Goal: Contribute content

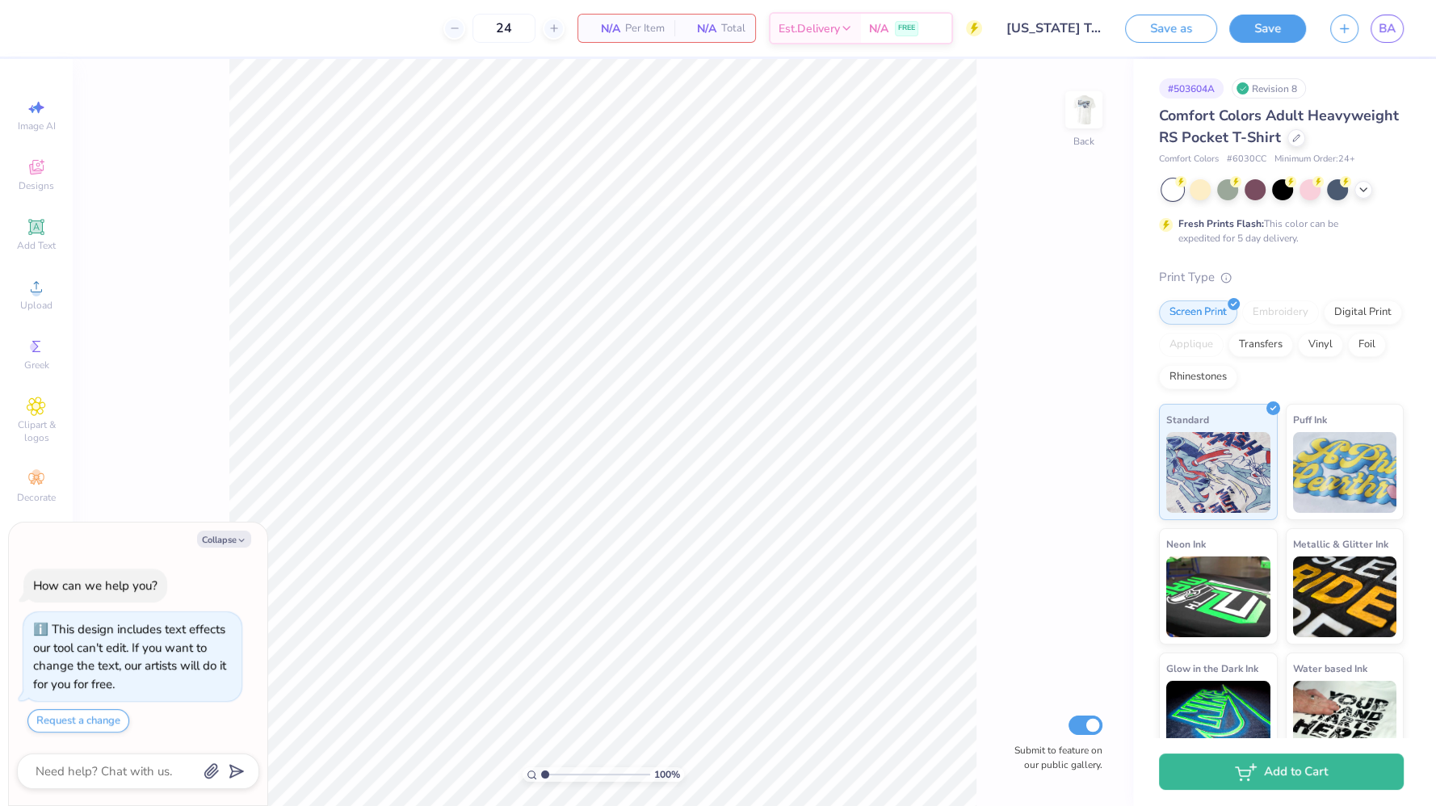
type textarea "x"
type input "1.51461115824964"
type textarea "x"
type input "1.51461115824964"
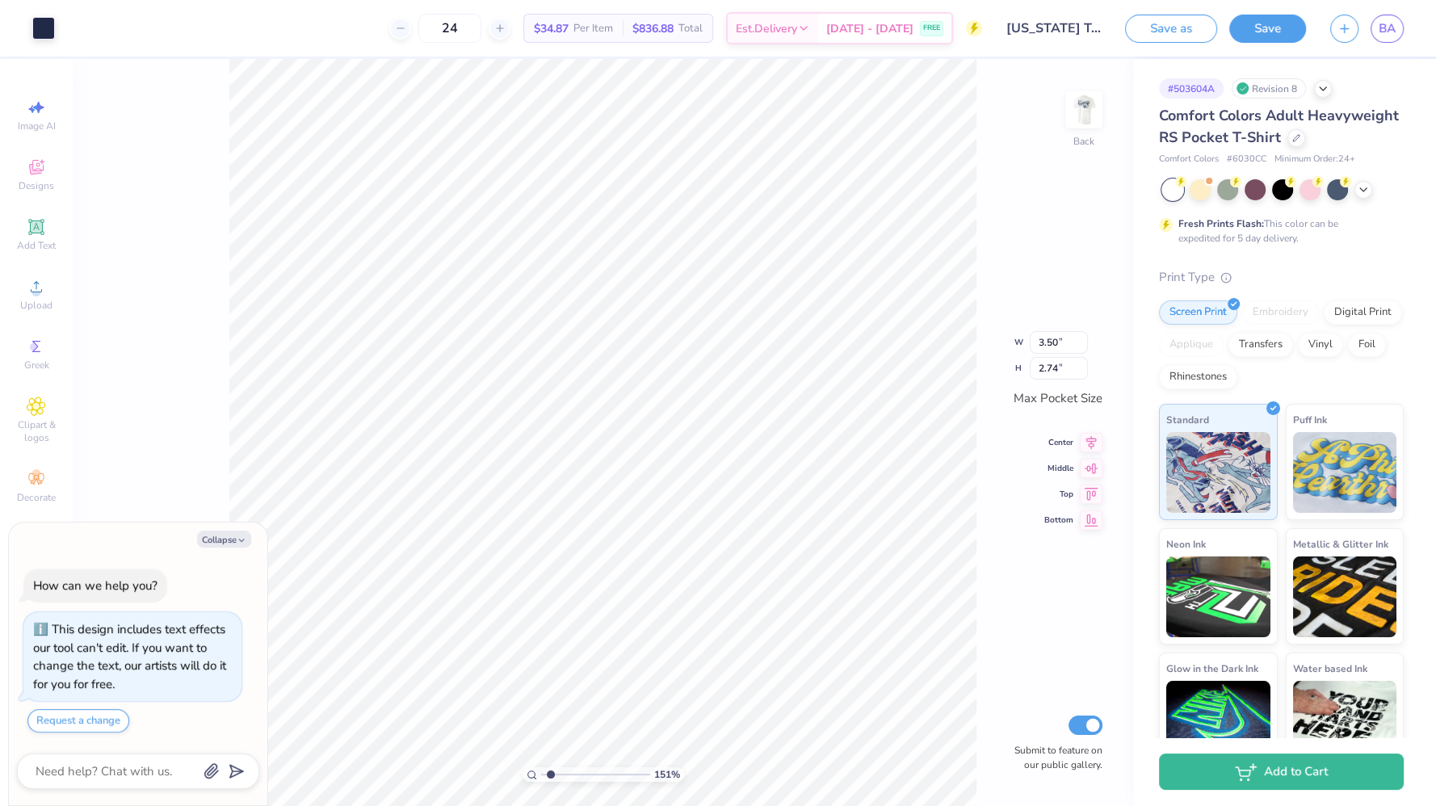
type textarea "x"
type input "1.51461115824964"
type textarea "x"
type input "1.51461115824964"
type textarea "x"
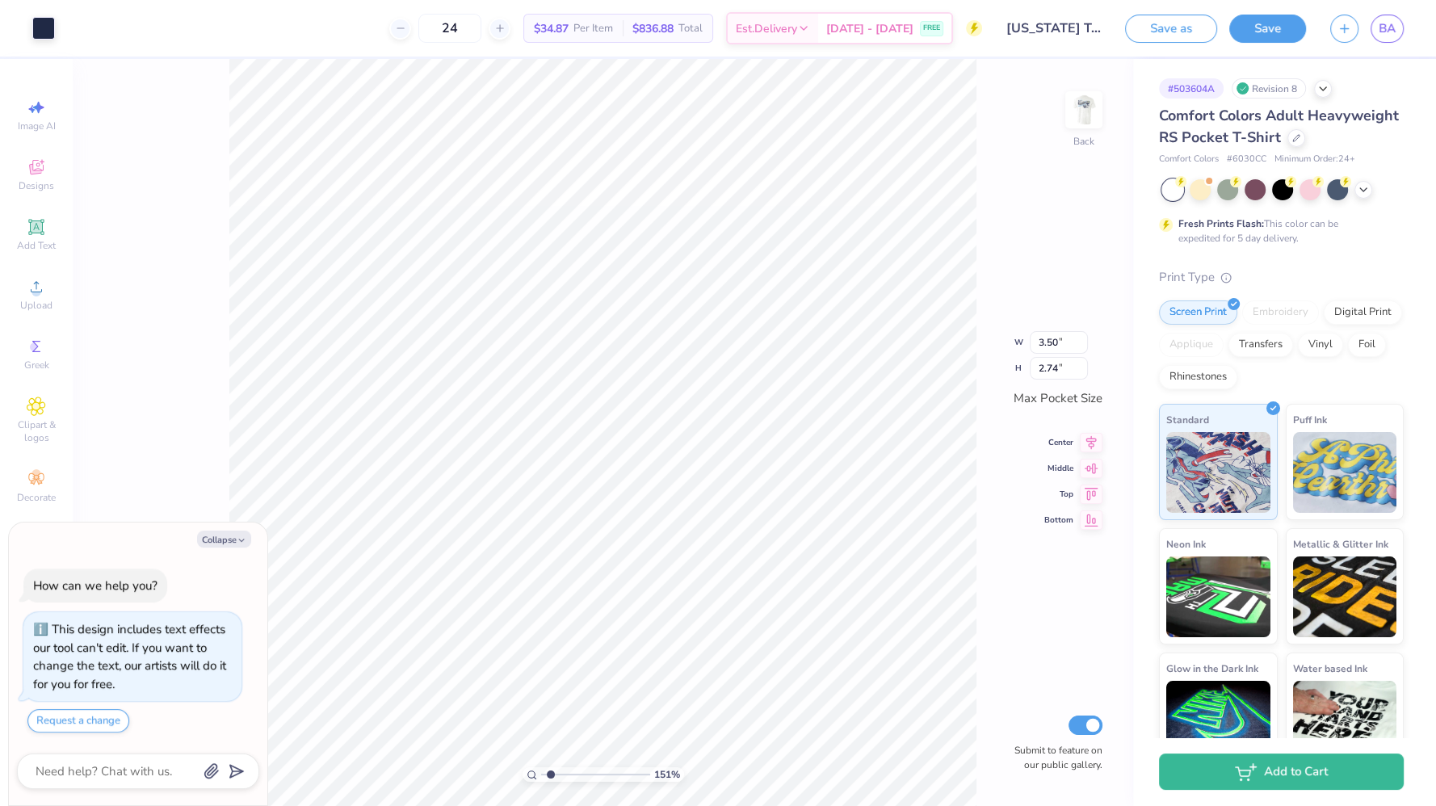
type input "1.51461115824964"
type textarea "x"
type input "1.51461115824964"
type textarea "x"
type input "1.51461115824964"
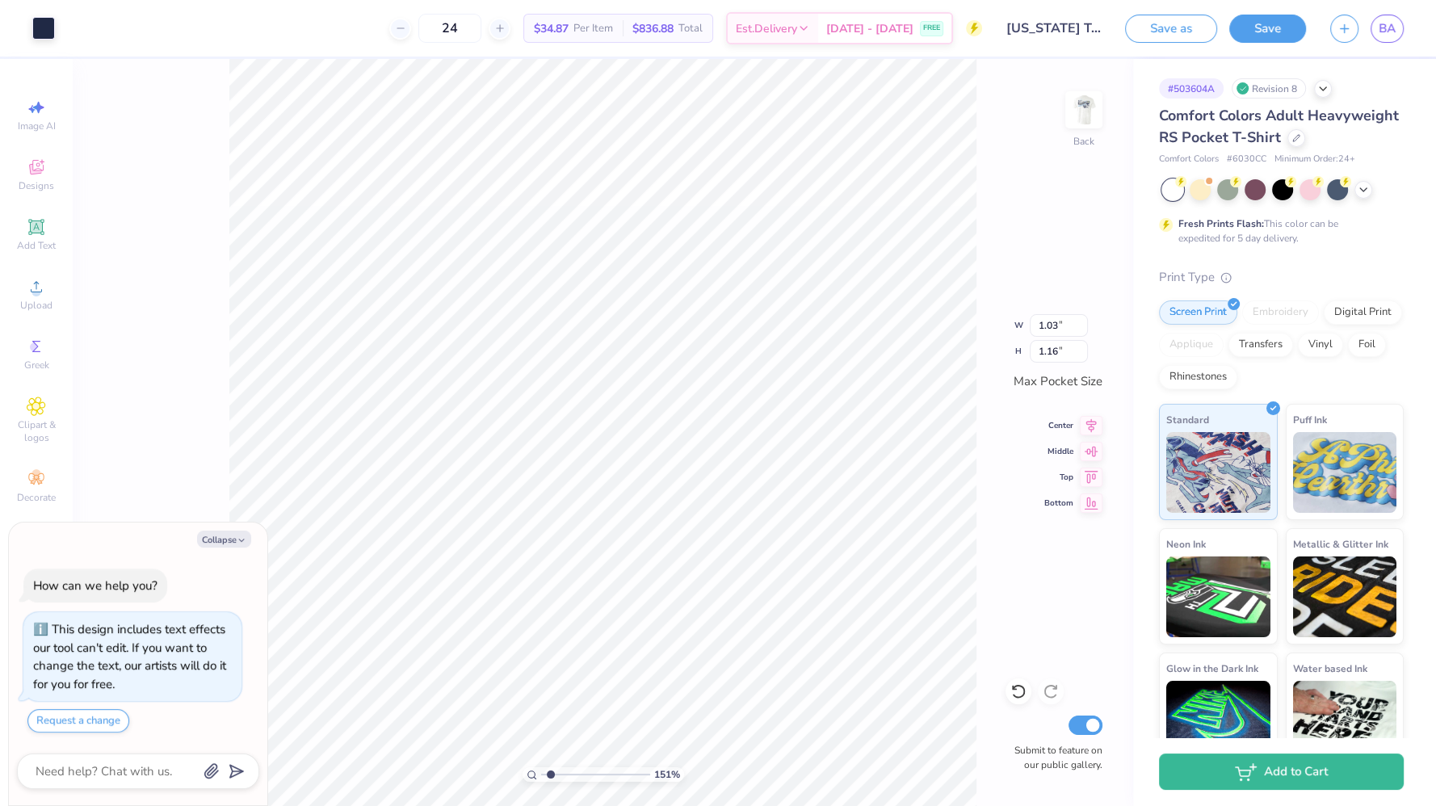
type textarea "x"
type input "1.51461115824964"
type textarea "x"
type input "1.51461115824964"
type textarea "x"
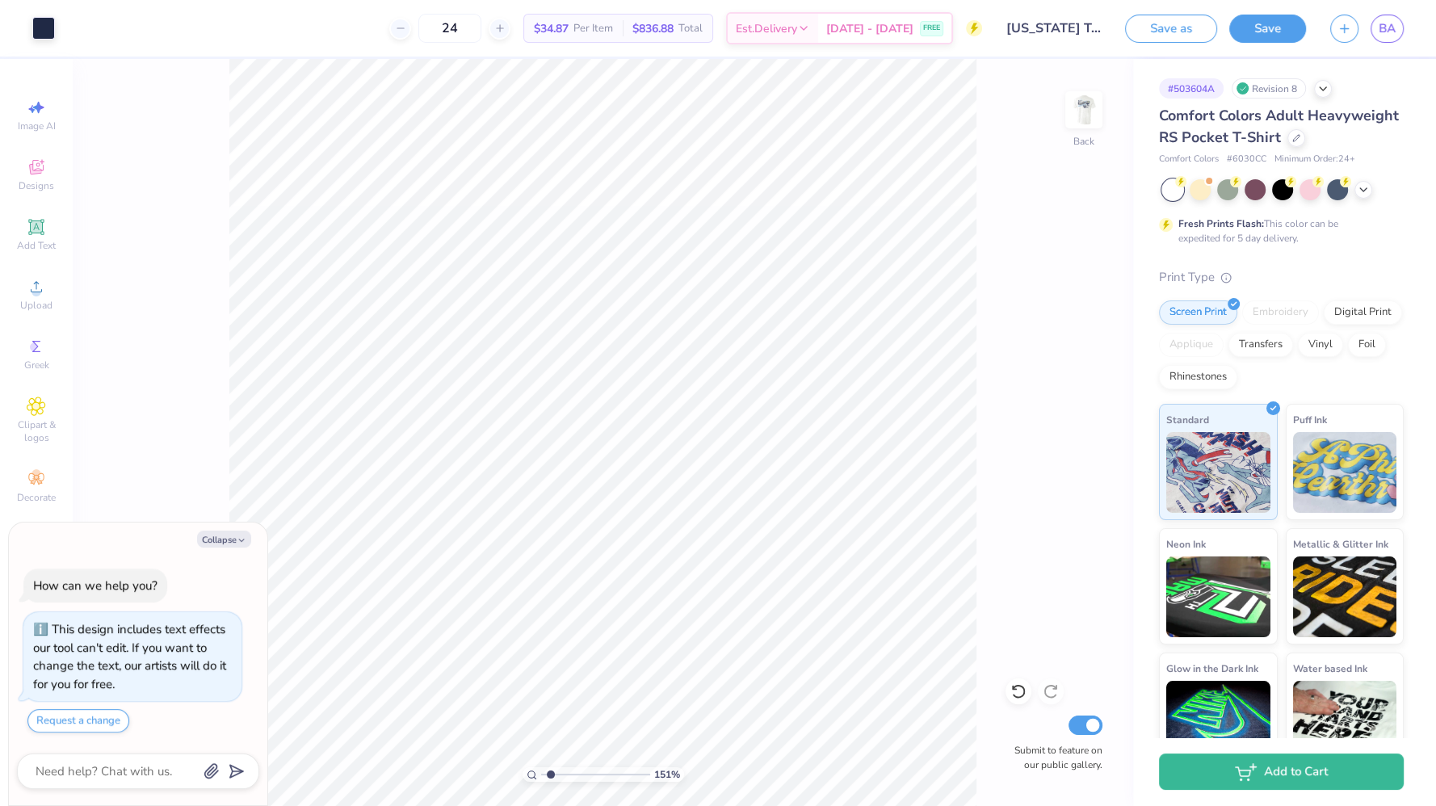
type input "1.51461115824964"
type textarea "x"
type input "1.51461115824964"
type textarea "x"
type input "1.51461115824964"
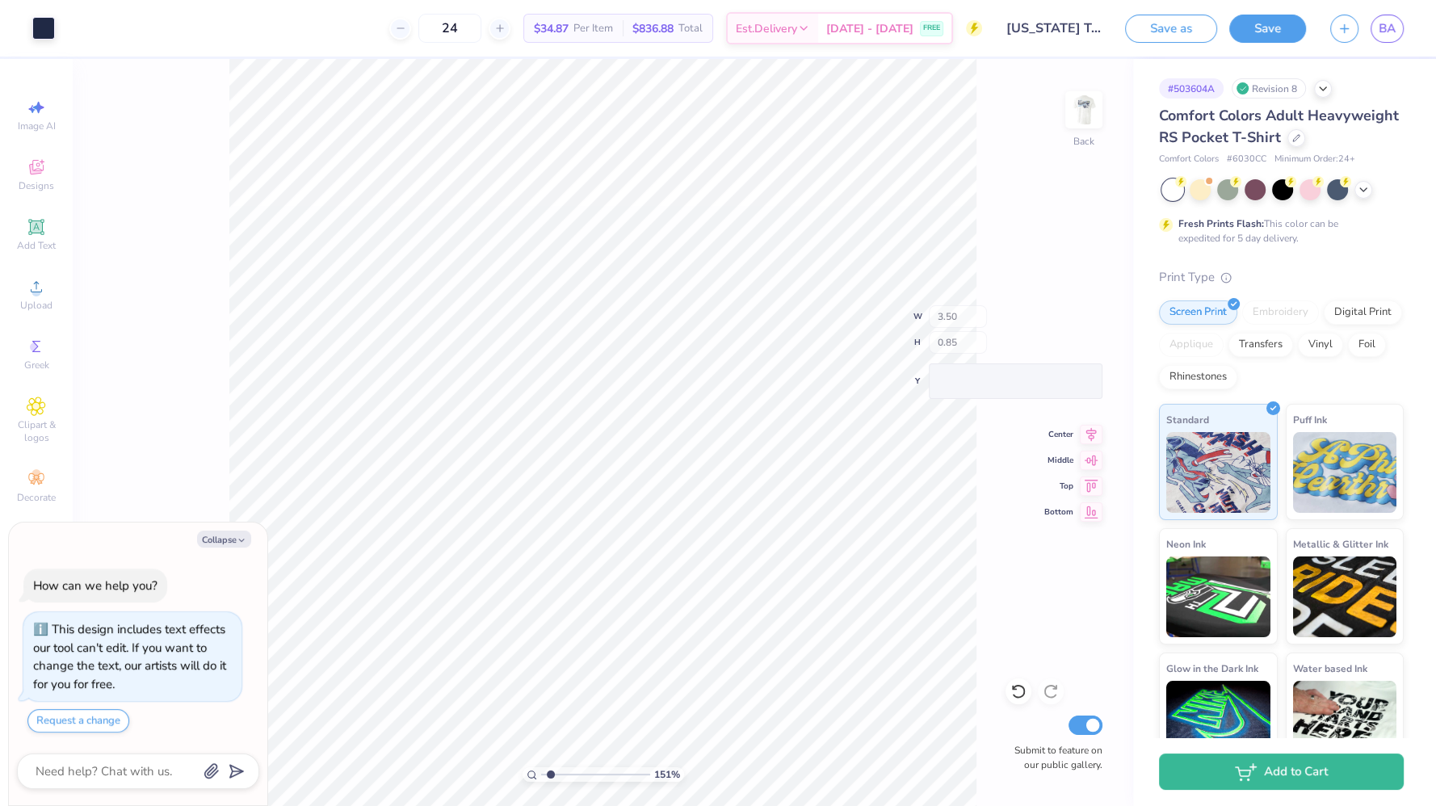
type textarea "x"
type input "1.51461115824964"
type textarea "x"
type input "1.51461115824964"
type textarea "x"
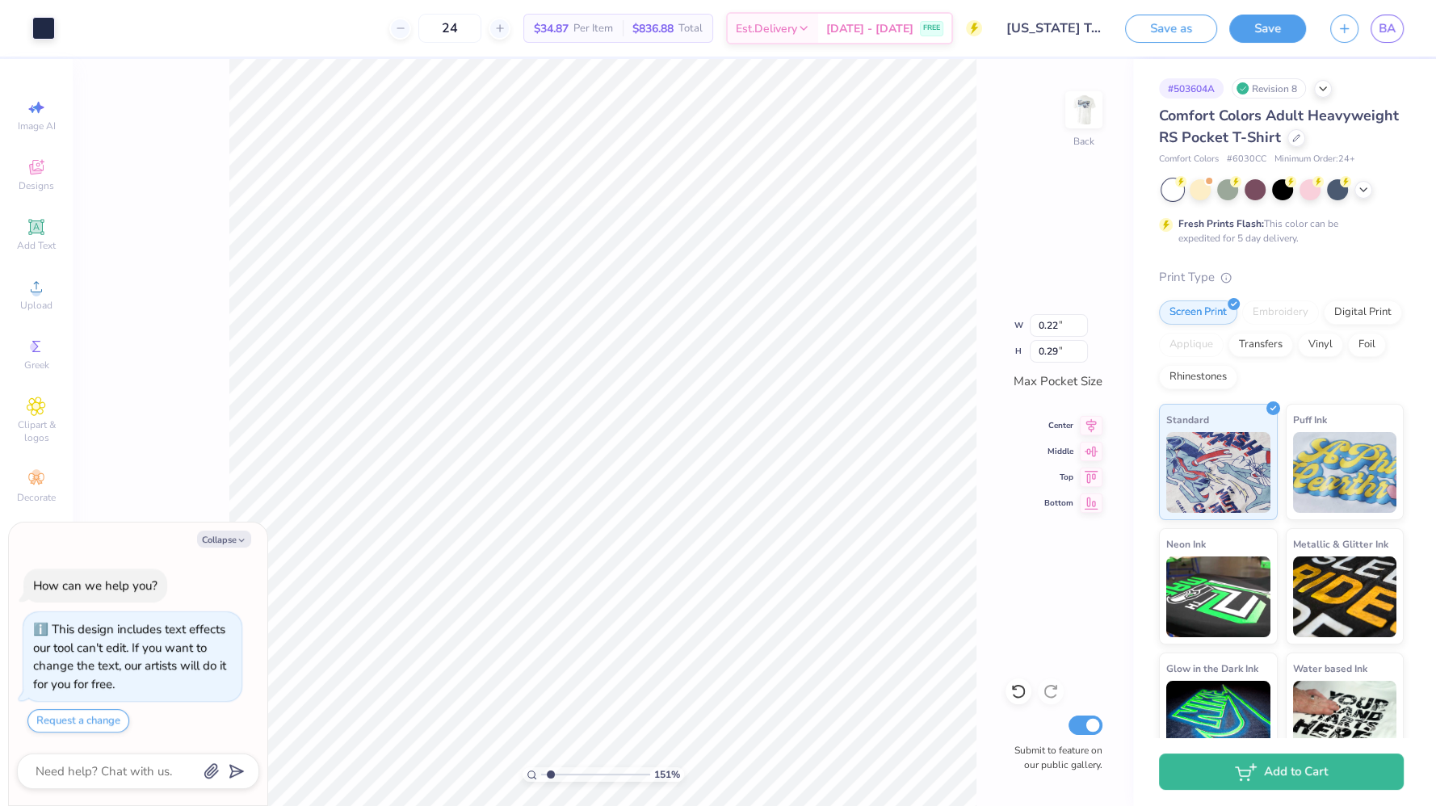
type input "1.51461115824964"
type textarea "x"
type input "1.51461115824964"
type textarea "x"
type input "1.51461115824964"
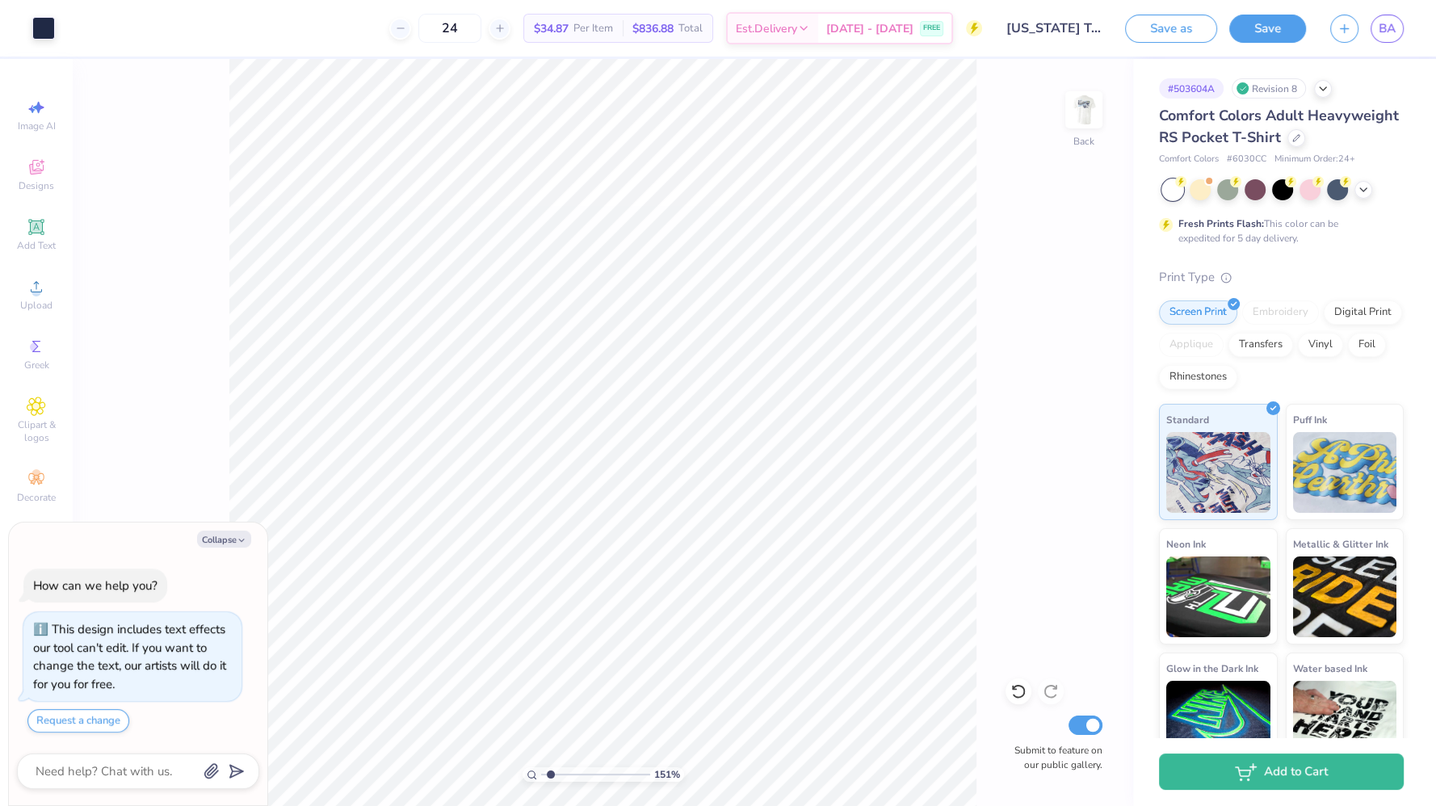
type textarea "x"
type input "1.51461115824964"
type textarea "x"
type input "1.51461115824964"
type textarea "x"
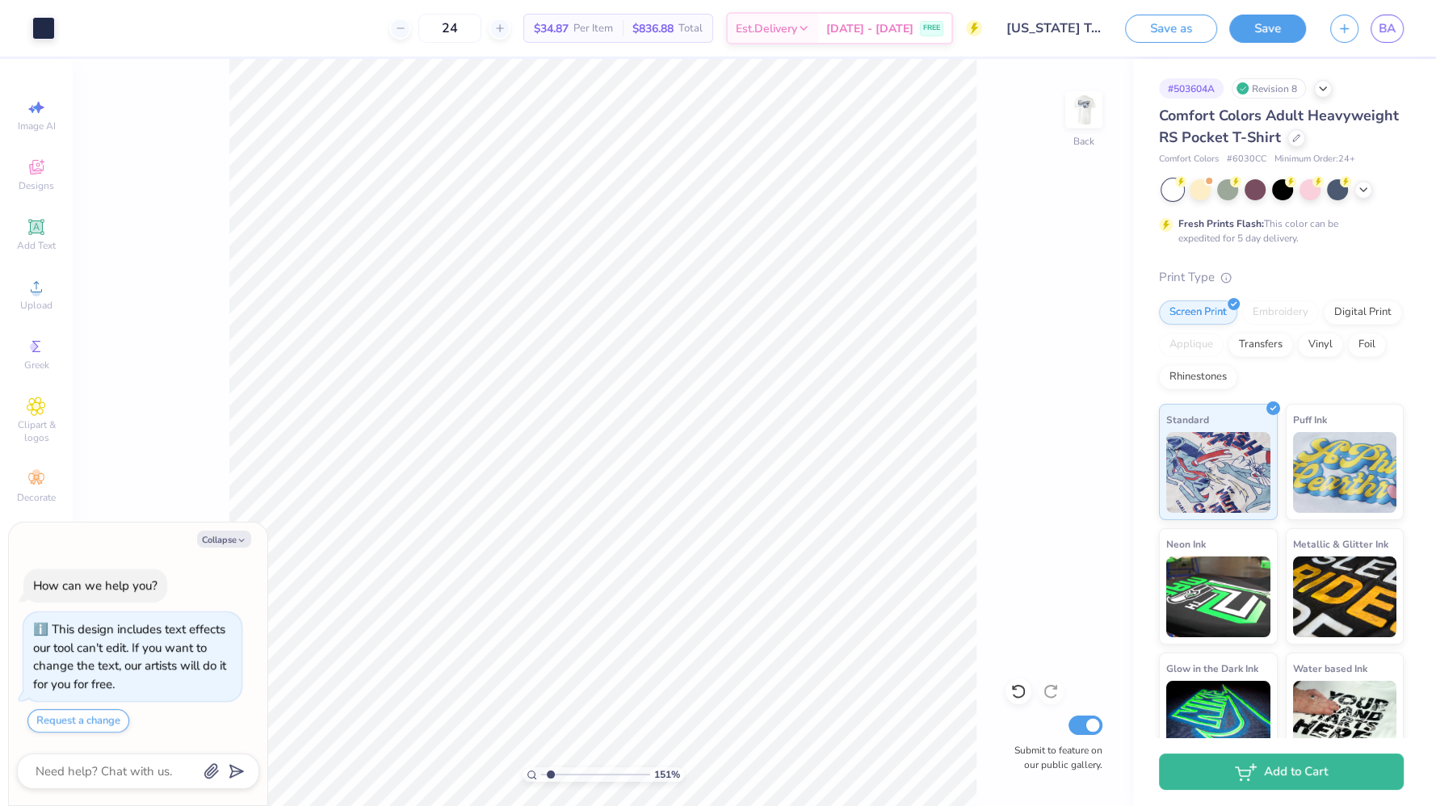
type input "1.51461115824964"
type textarea "x"
type input "1.51461115824964"
type textarea "x"
type input "1.51461115824964"
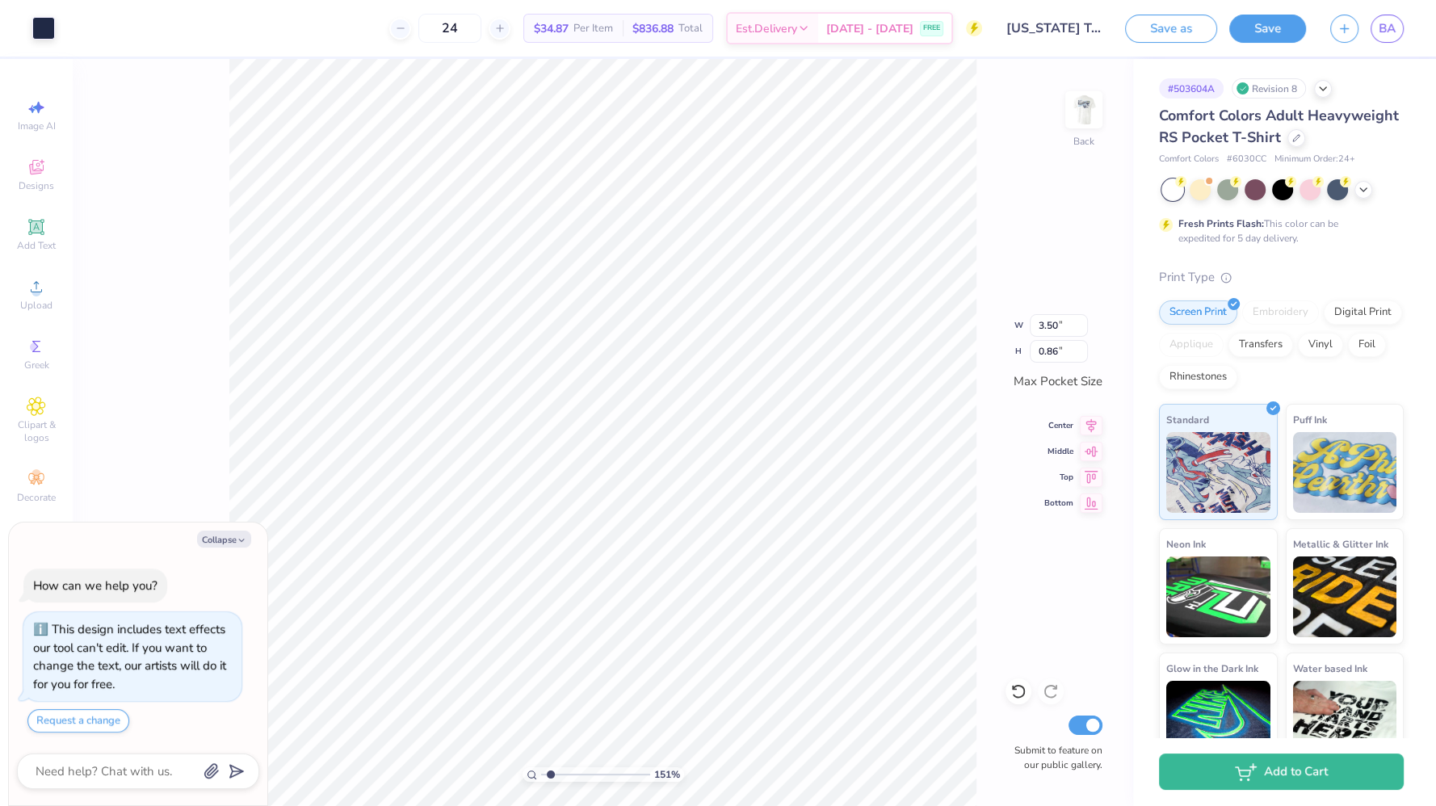
type textarea "x"
type input "1.51461115824964"
type textarea "x"
type input "1.51461115824964"
type textarea "x"
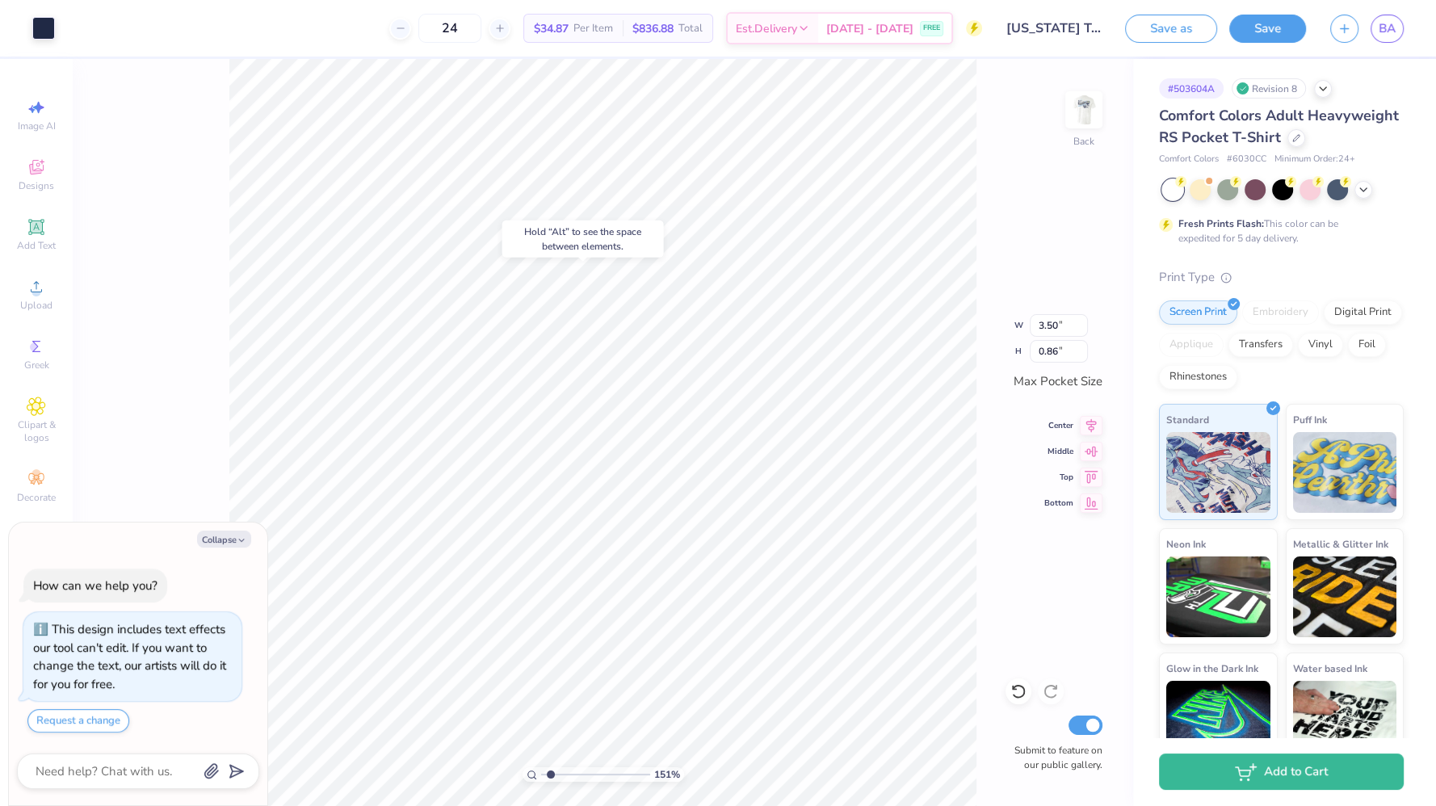
type input "1.51461115824964"
type textarea "x"
type input "1.51461115824964"
type textarea "x"
type input "1.51461115824964"
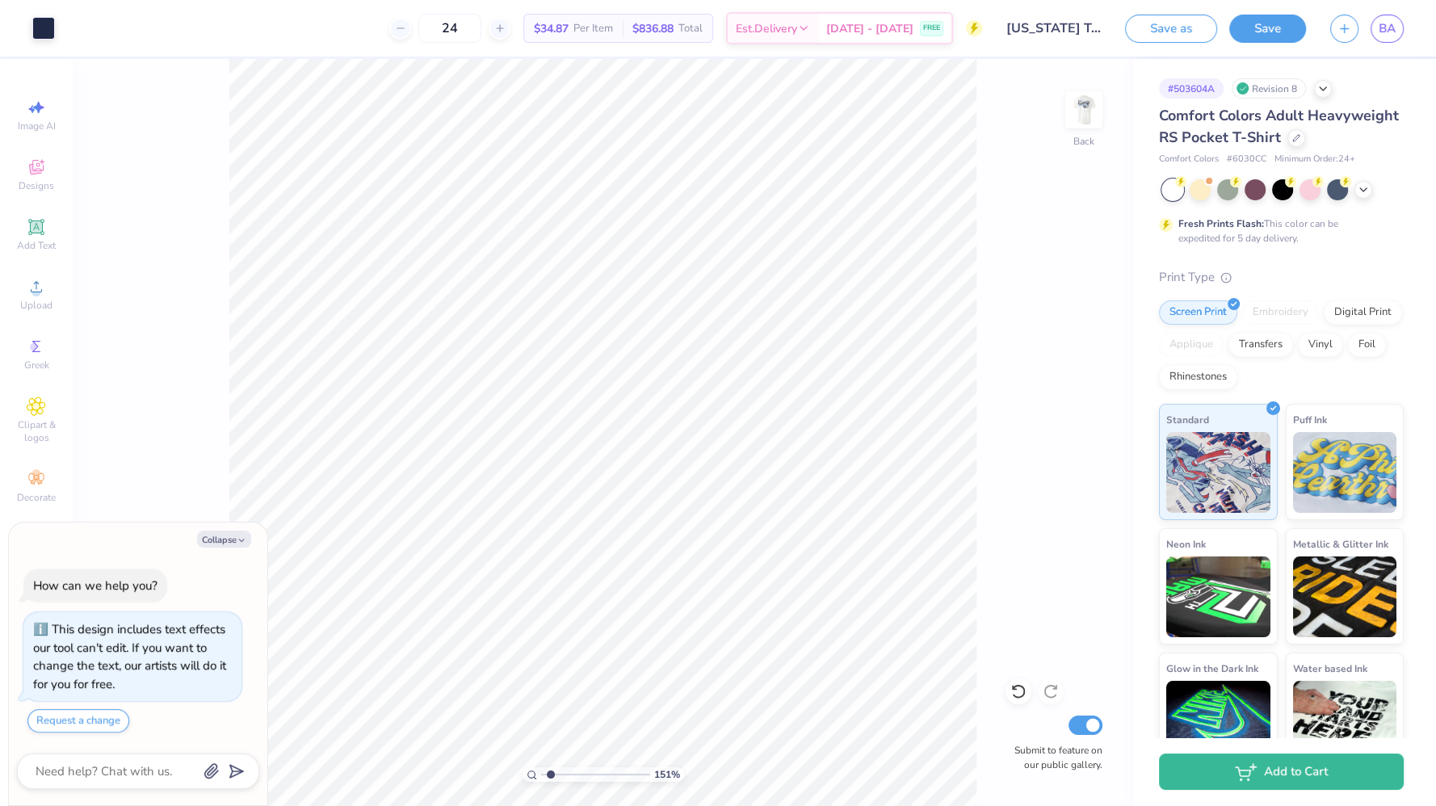
type textarea "x"
type input "1.51461115824964"
type textarea "x"
type input "1.51461115824964"
type textarea "x"
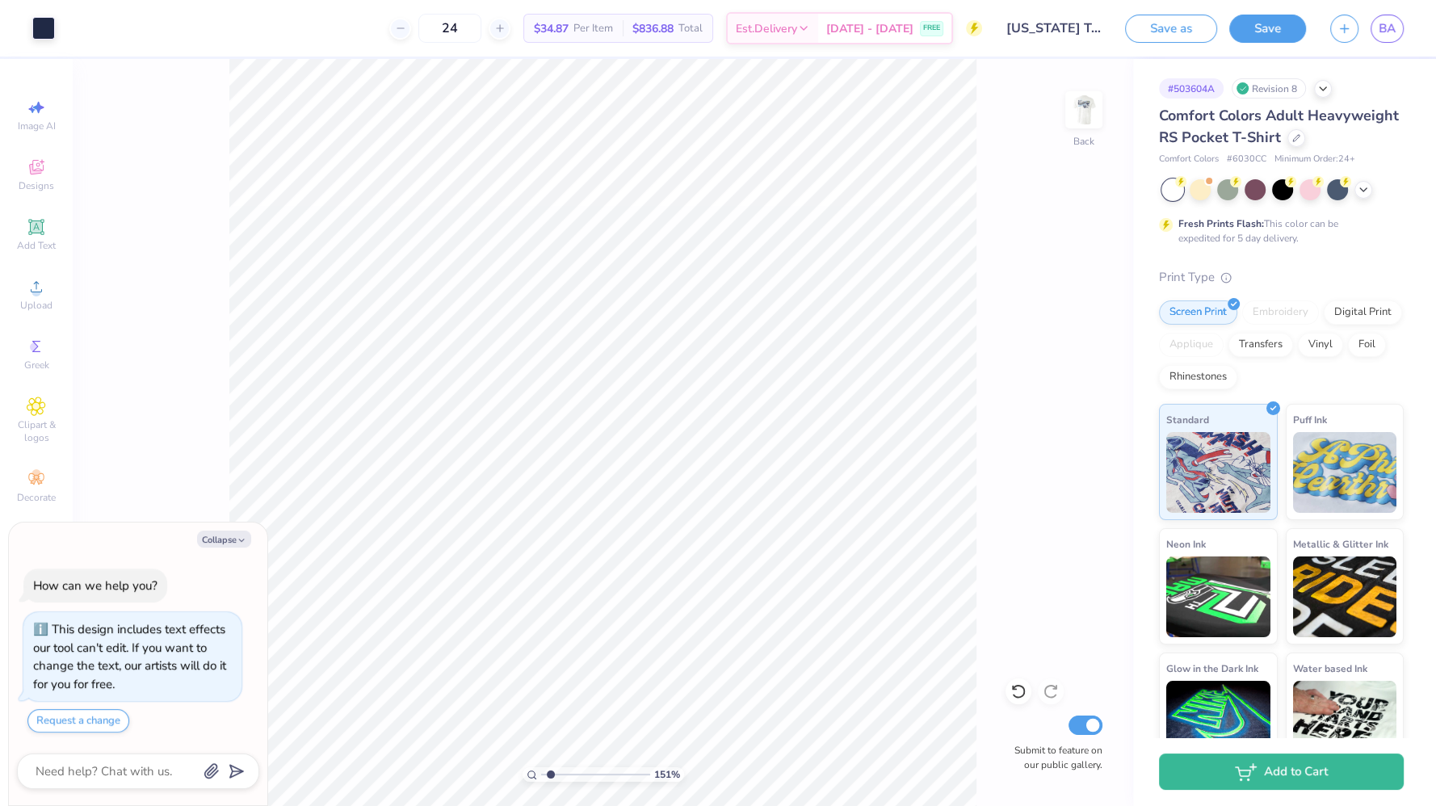
type input "1.51461115824964"
type textarea "x"
type input "2.0733006713525"
type textarea "x"
type input "2.0733006713525"
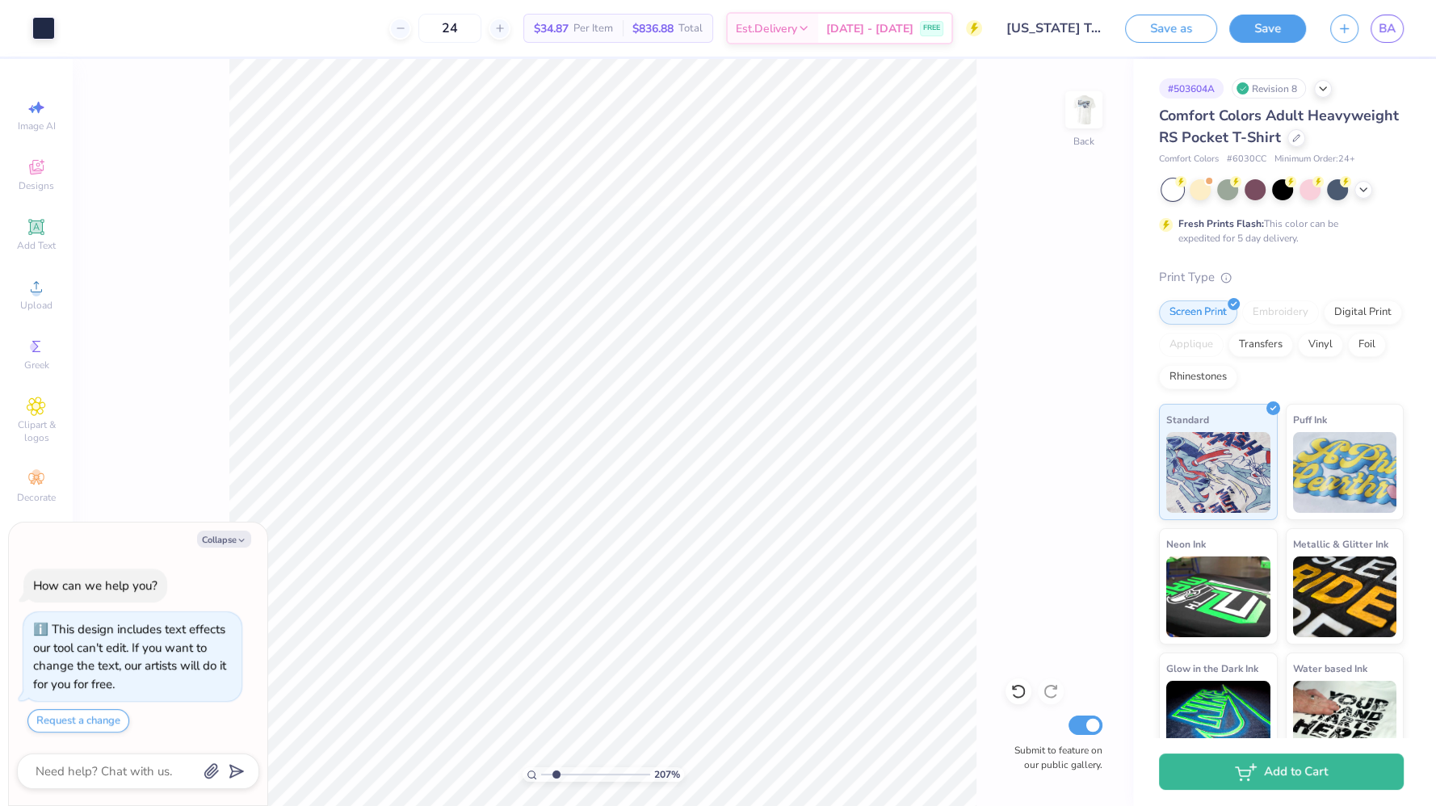
type textarea "x"
type input "2.0733006713525"
type textarea "x"
type input "2.0733006713525"
type textarea "x"
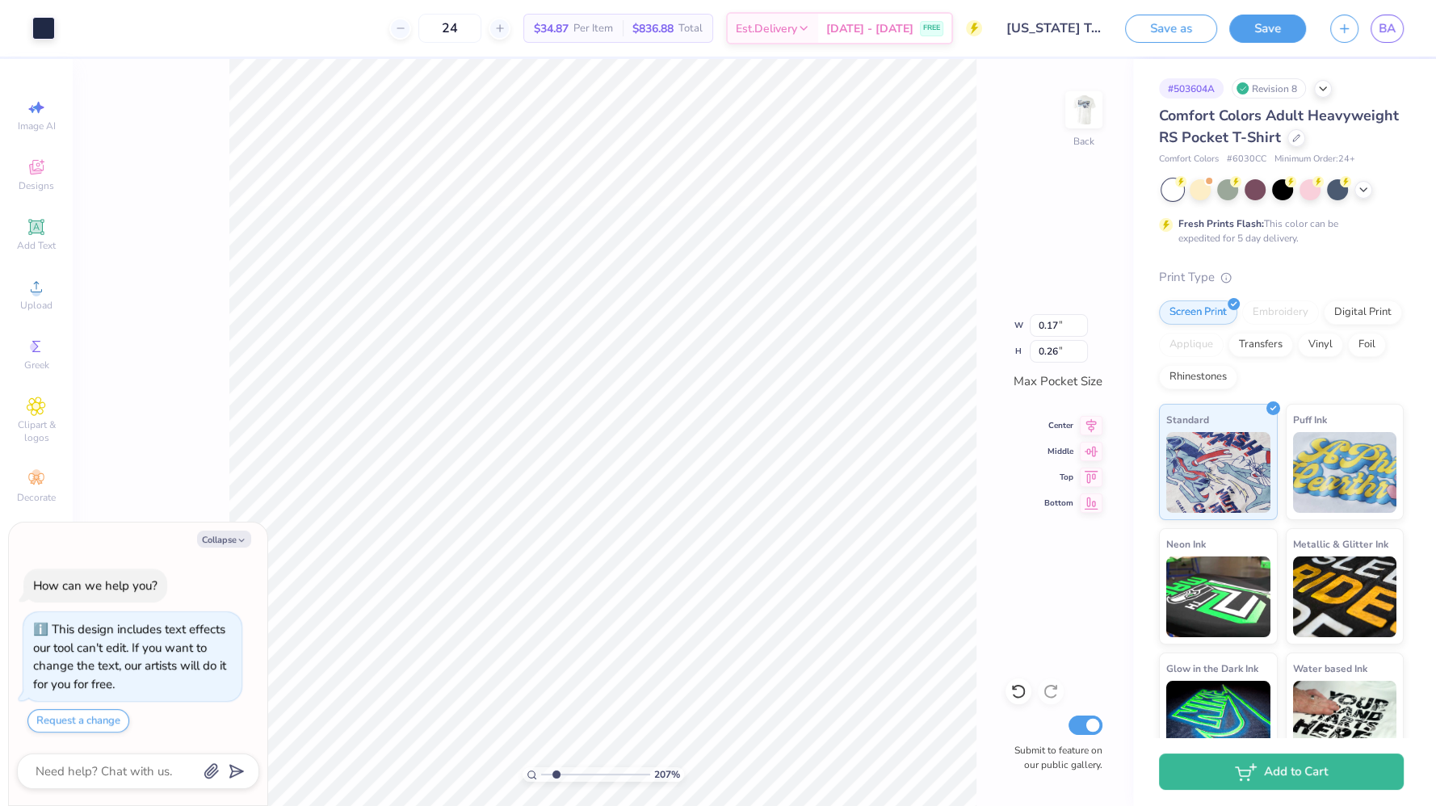
type input "2.0733006713525"
type textarea "x"
type input "2.0733006713525"
type textarea "x"
type input "2.0733006713525"
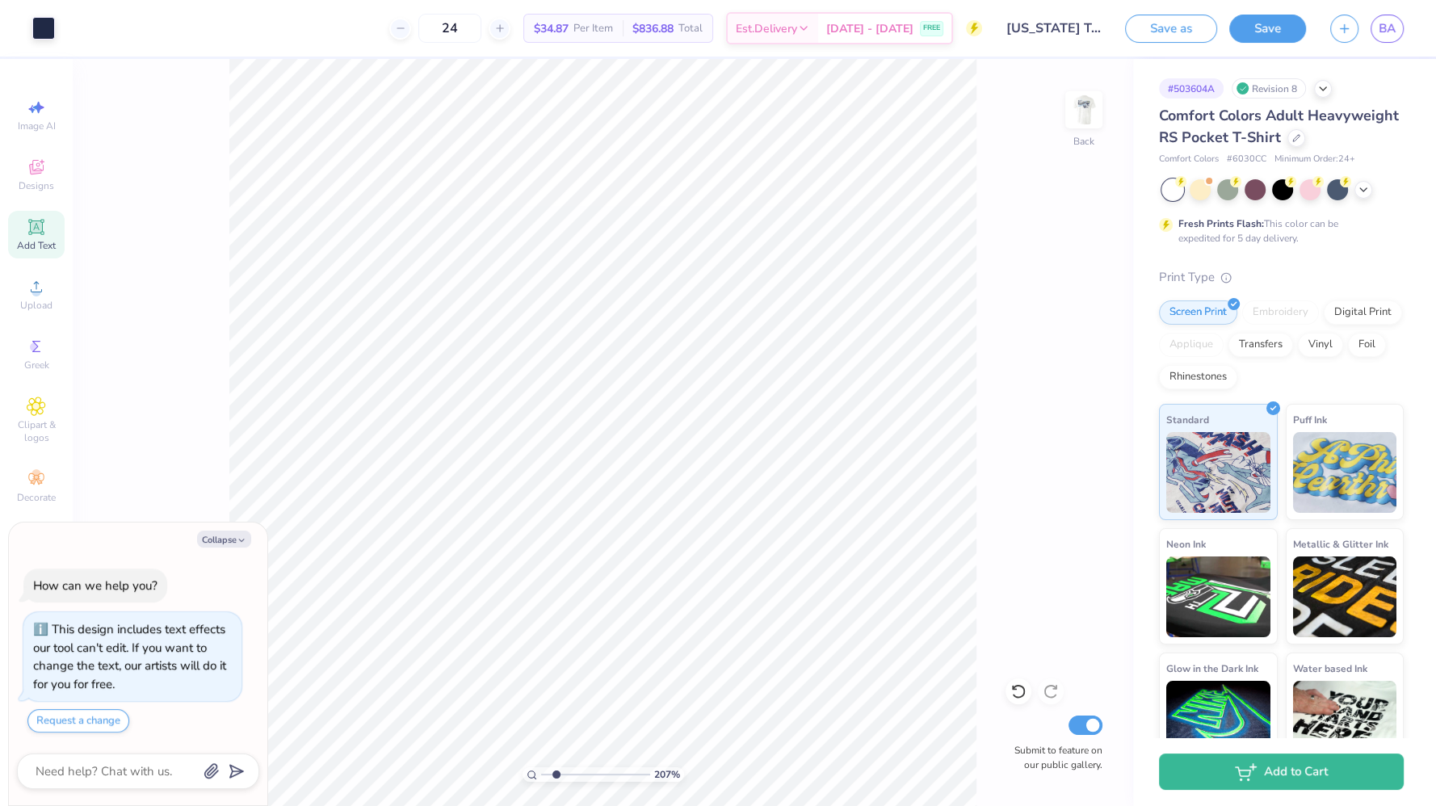
click at [32, 217] on icon at bounding box center [36, 226] width 19 height 19
type textarea "x"
type input "2.0733006713525"
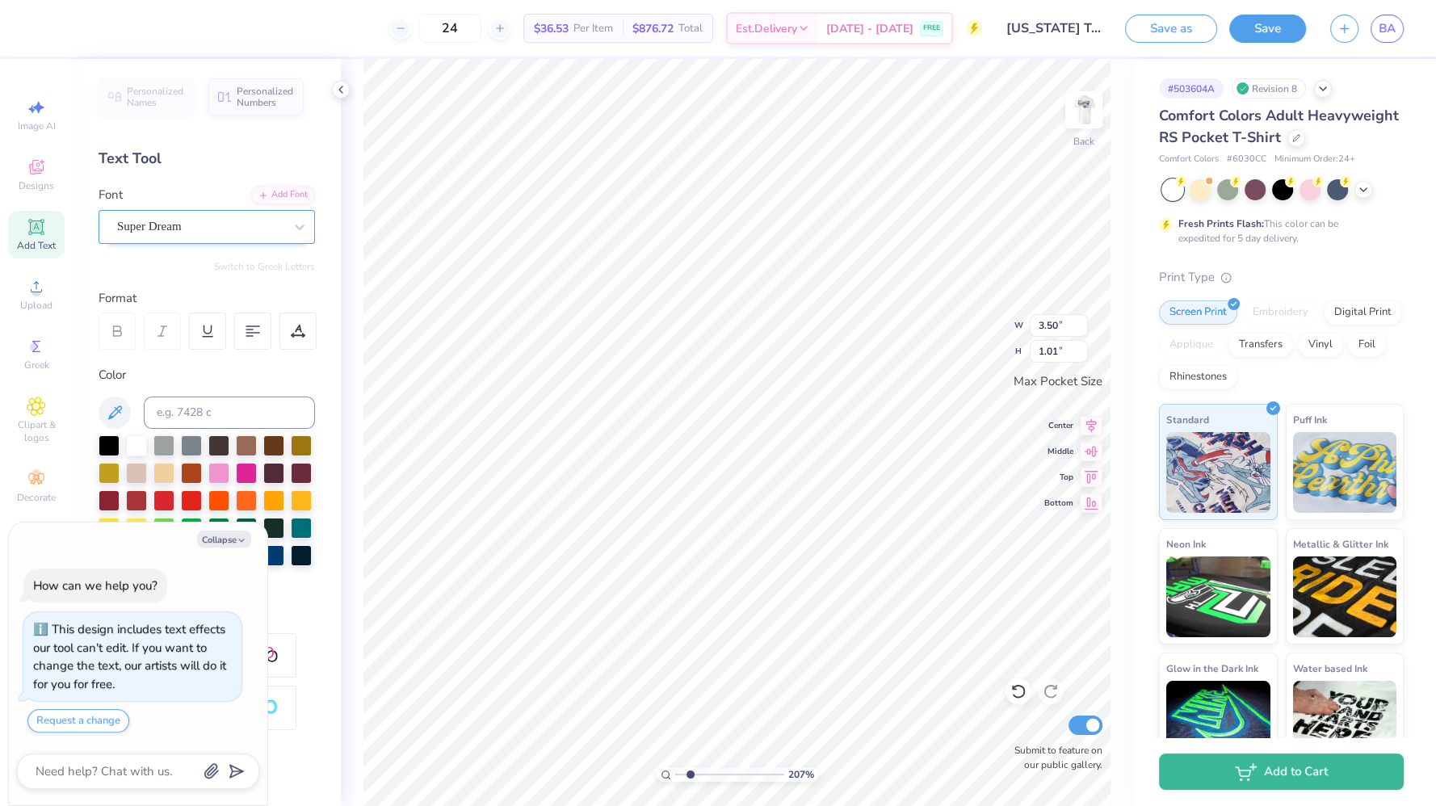
click at [210, 223] on div "Super Dream" at bounding box center [200, 226] width 170 height 25
type textarea "x"
type input "2.0733006713525"
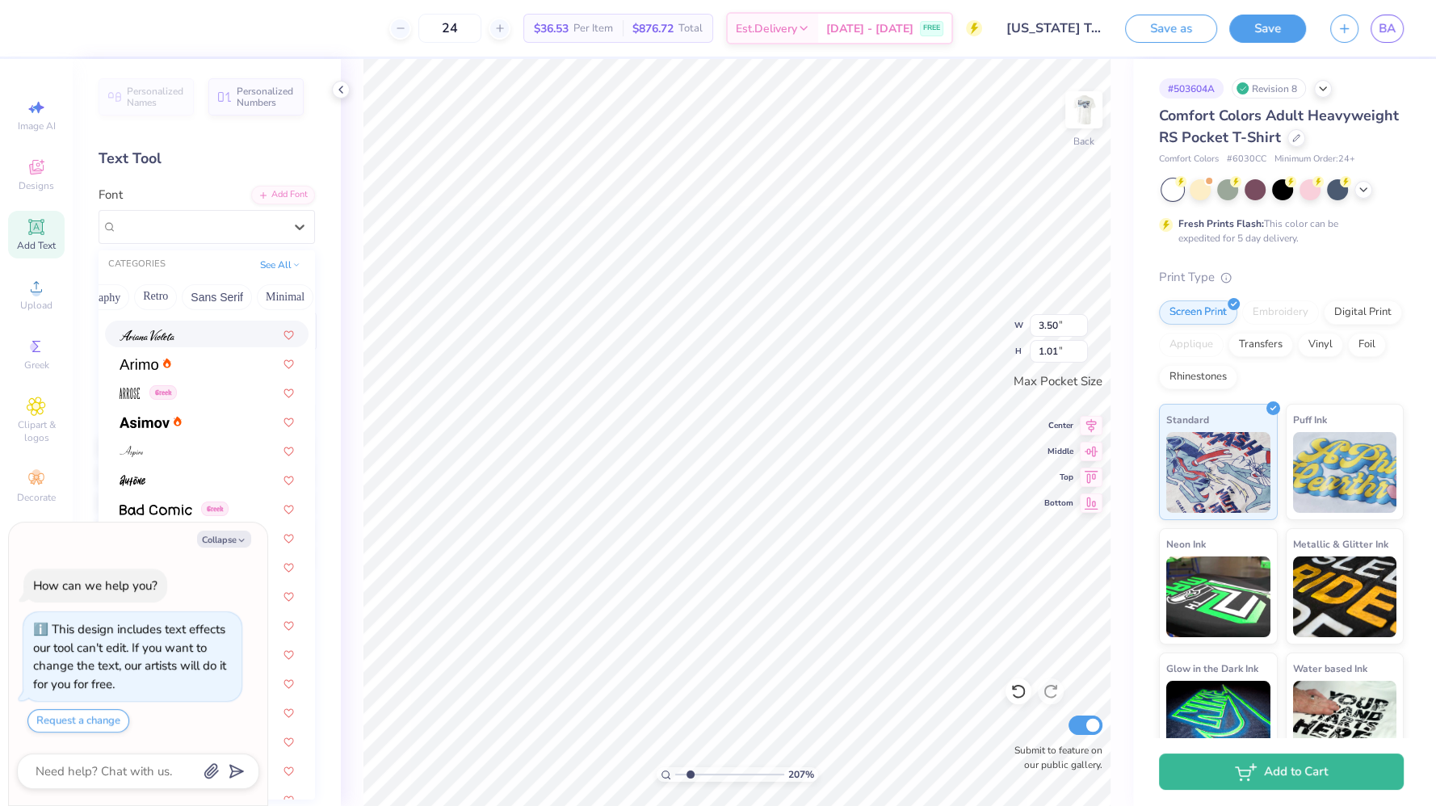
scroll to position [0, 306]
click at [270, 299] on button "Minimal" at bounding box center [286, 297] width 57 height 26
type textarea "x"
type input "2.0733006713525"
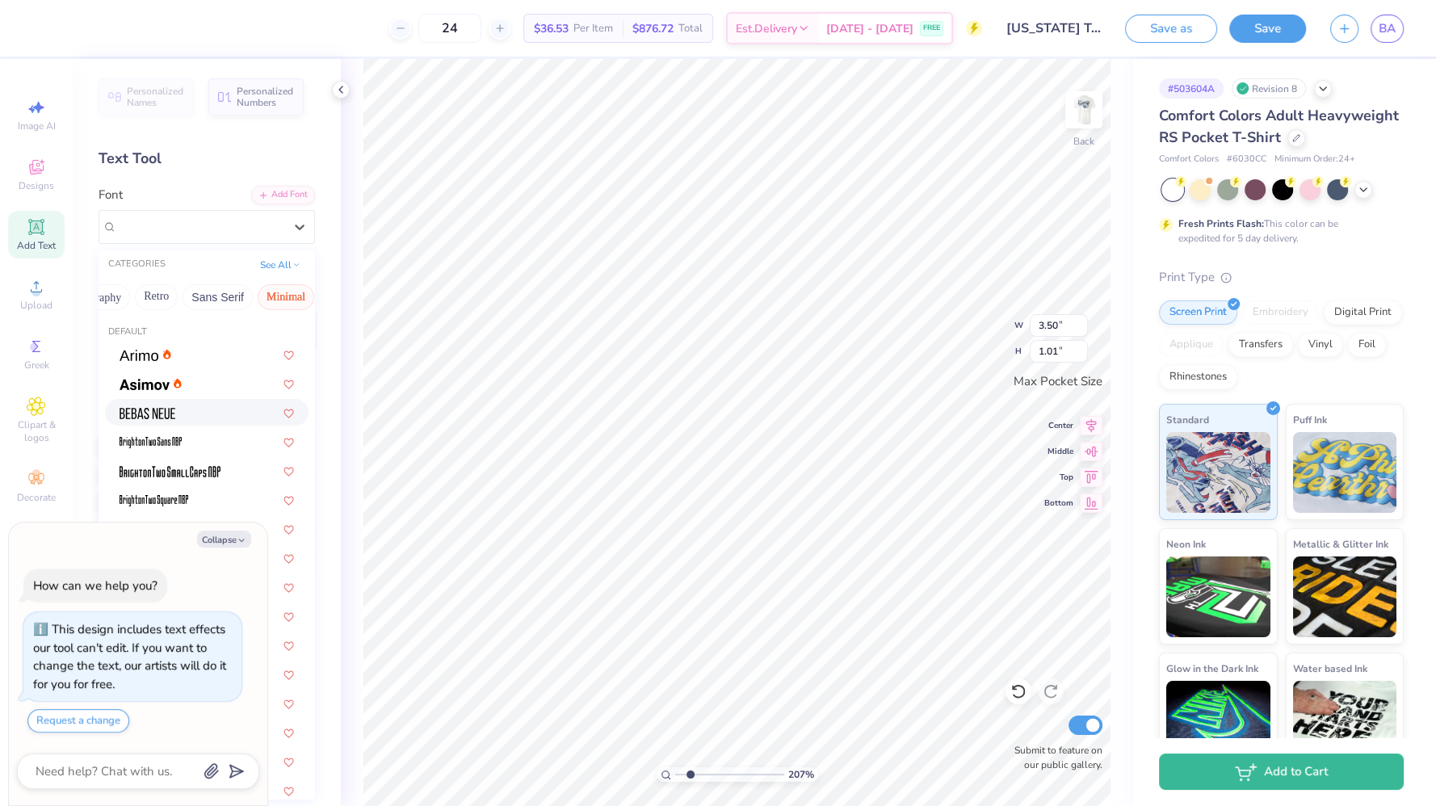
click at [187, 416] on div at bounding box center [207, 412] width 174 height 17
type textarea "x"
type input "2.0733006713525"
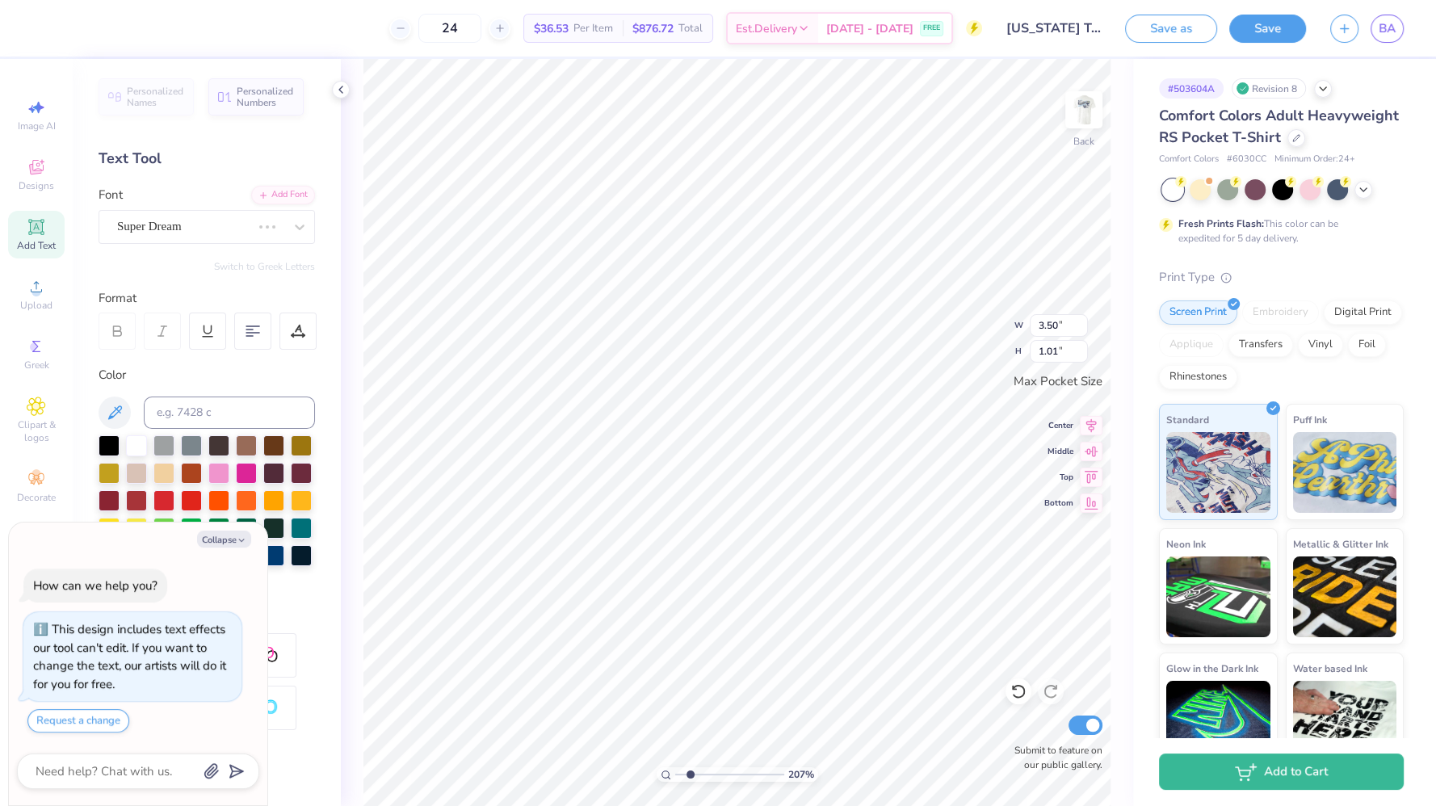
type textarea "x"
type input "2.0733006713525"
type textarea "x"
type input "2.0733006713525"
type textarea "x"
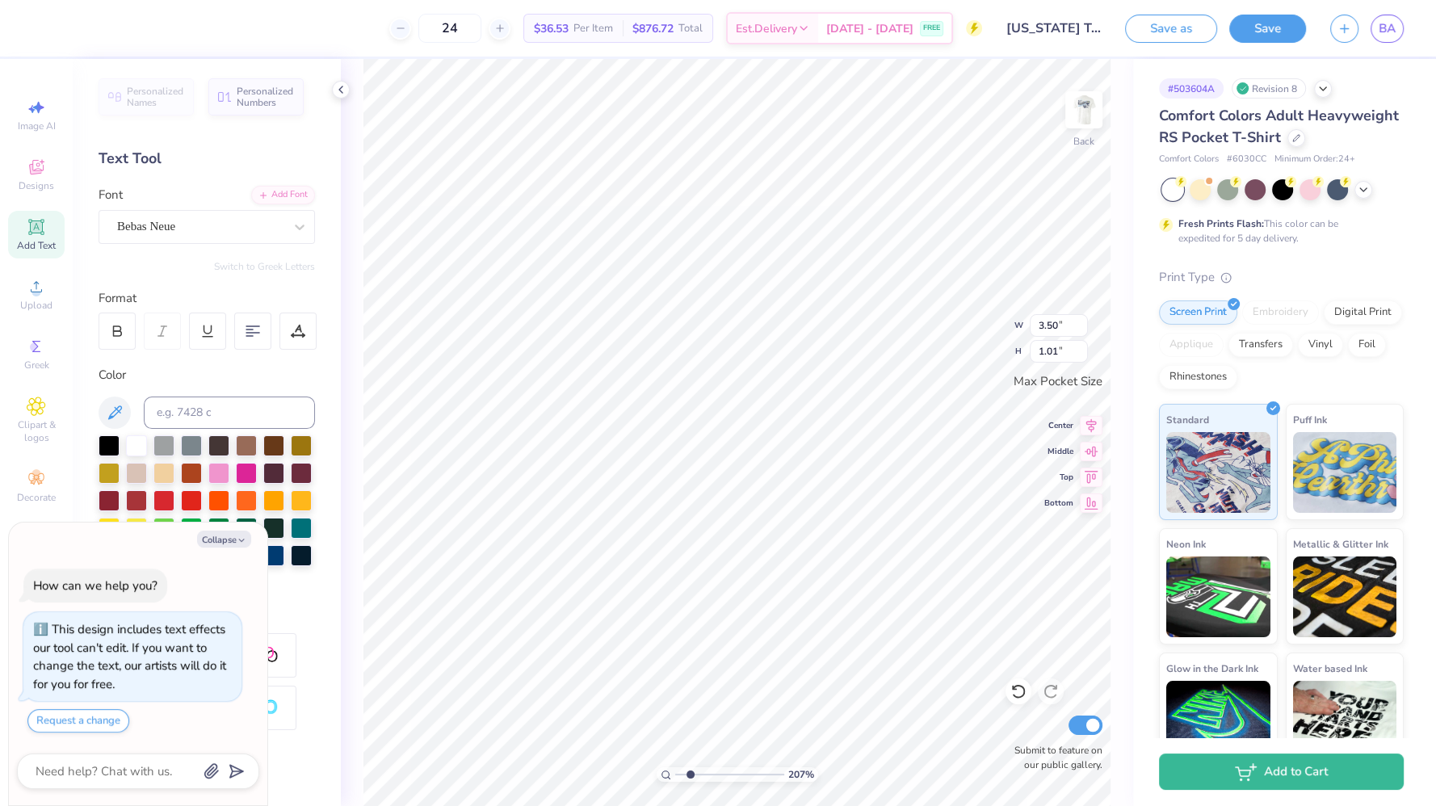
type input "2.0733006713525"
type input "2.16"
type textarea "x"
type input "2.0733006713525"
type textarea "x"
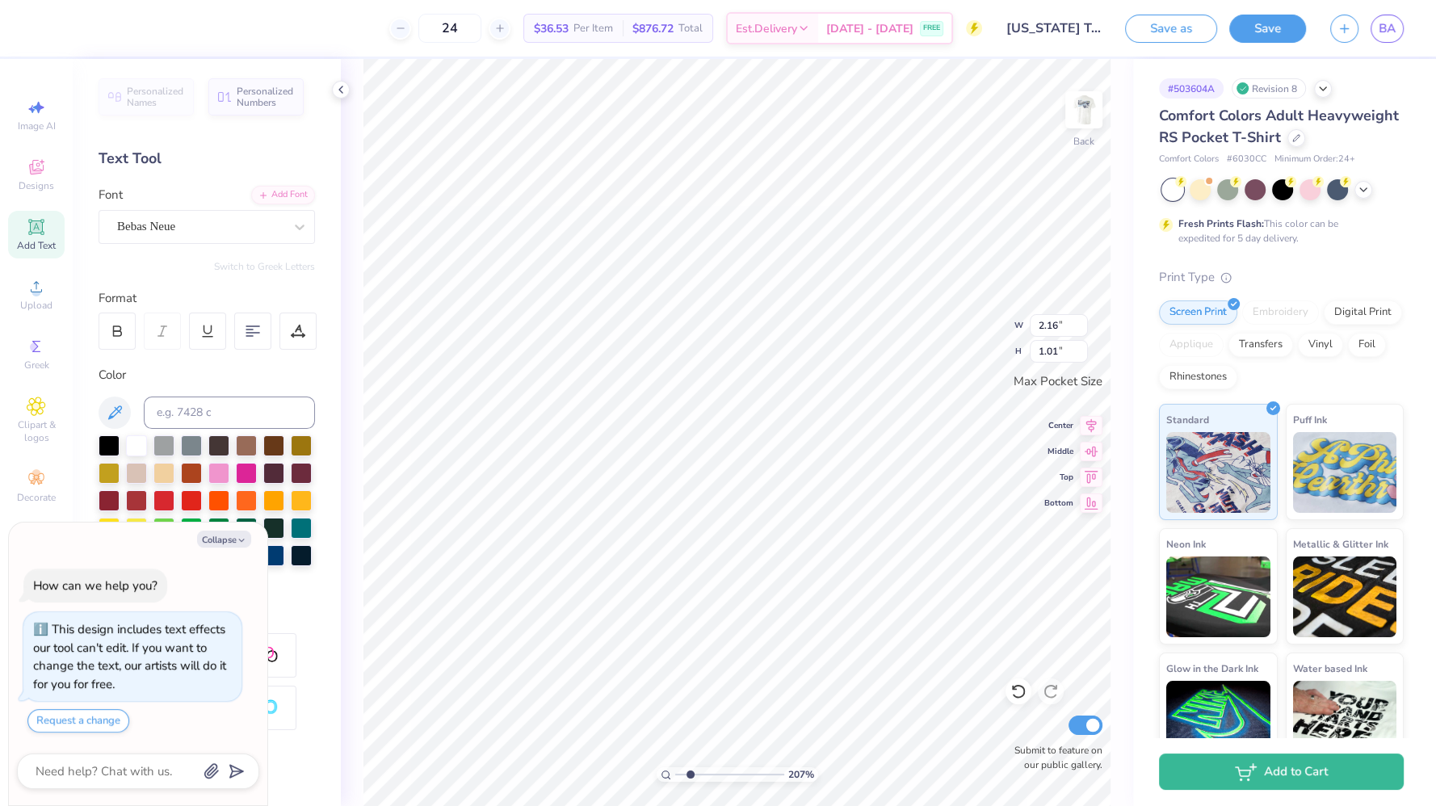
type input "2.0733006713525"
type textarea "x"
type input "2.0733006713525"
type textarea "x"
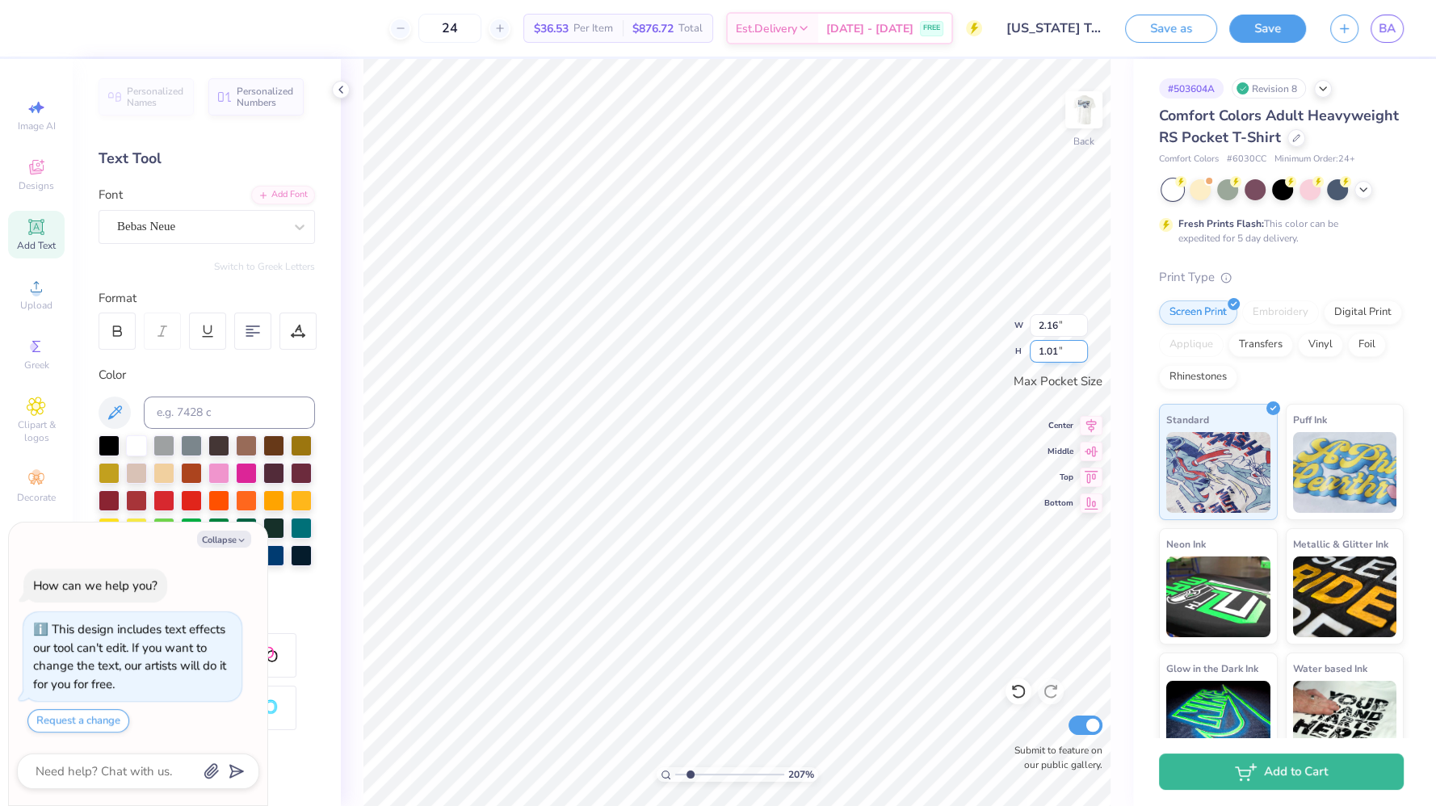
type input "2.0733006713525"
type textarea "x"
type input "2.0733006713525"
type textarea "F"
type textarea "x"
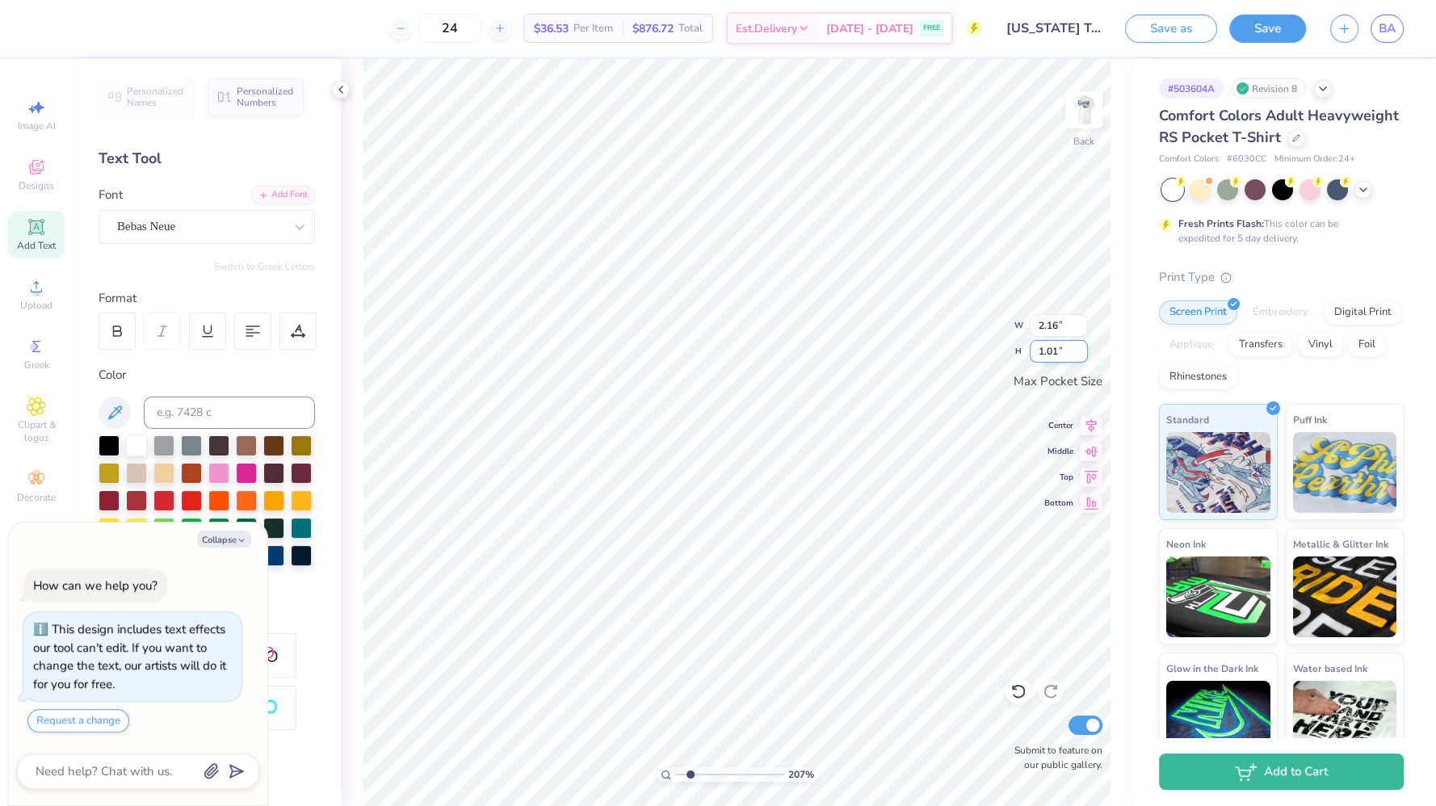
type input "2.0733006713525"
type textarea "Fa"
type textarea "x"
type input "2.0733006713525"
type textarea "Fal"
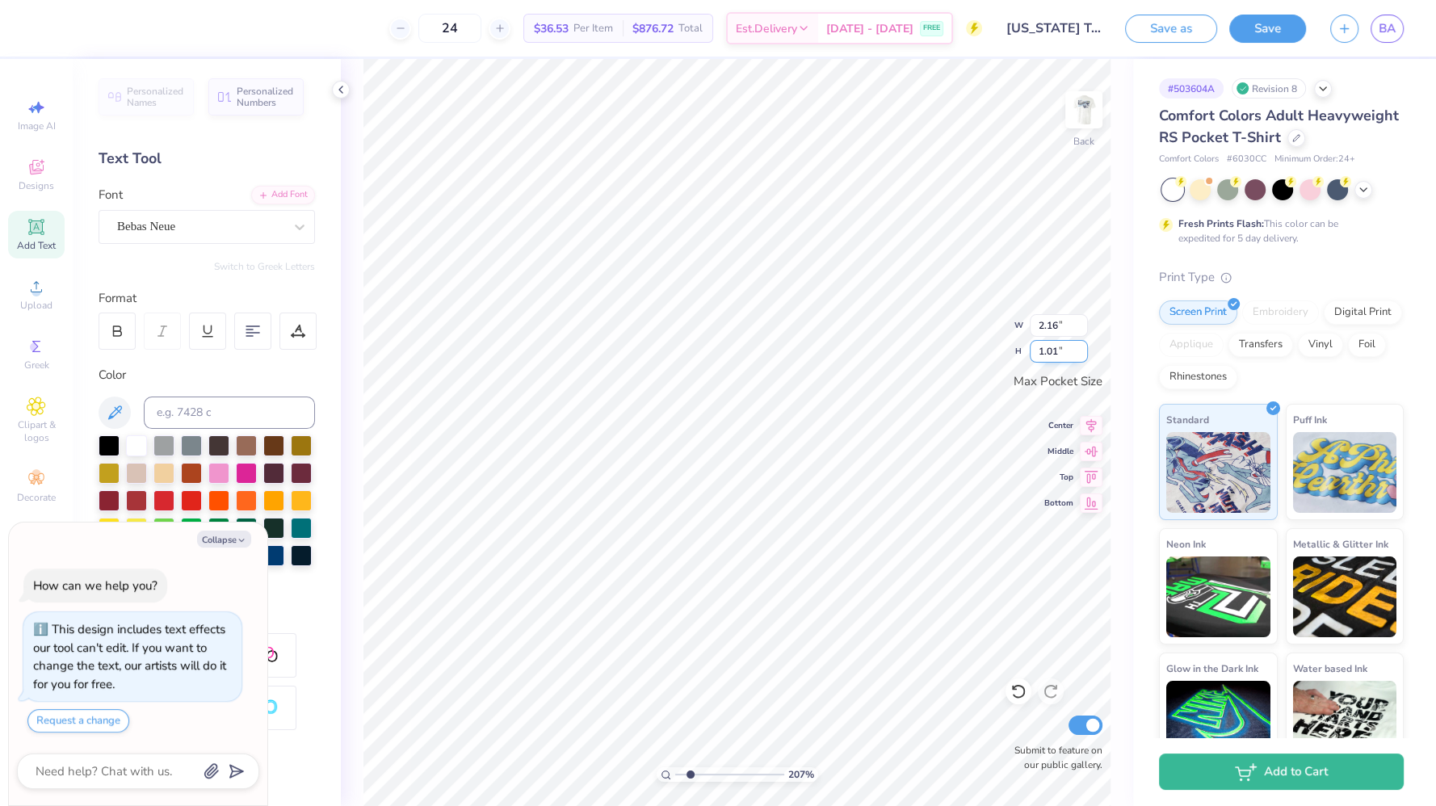
type textarea "x"
type input "2.0733006713525"
type textarea "Fall"
type textarea "x"
type input "2.0733006713525"
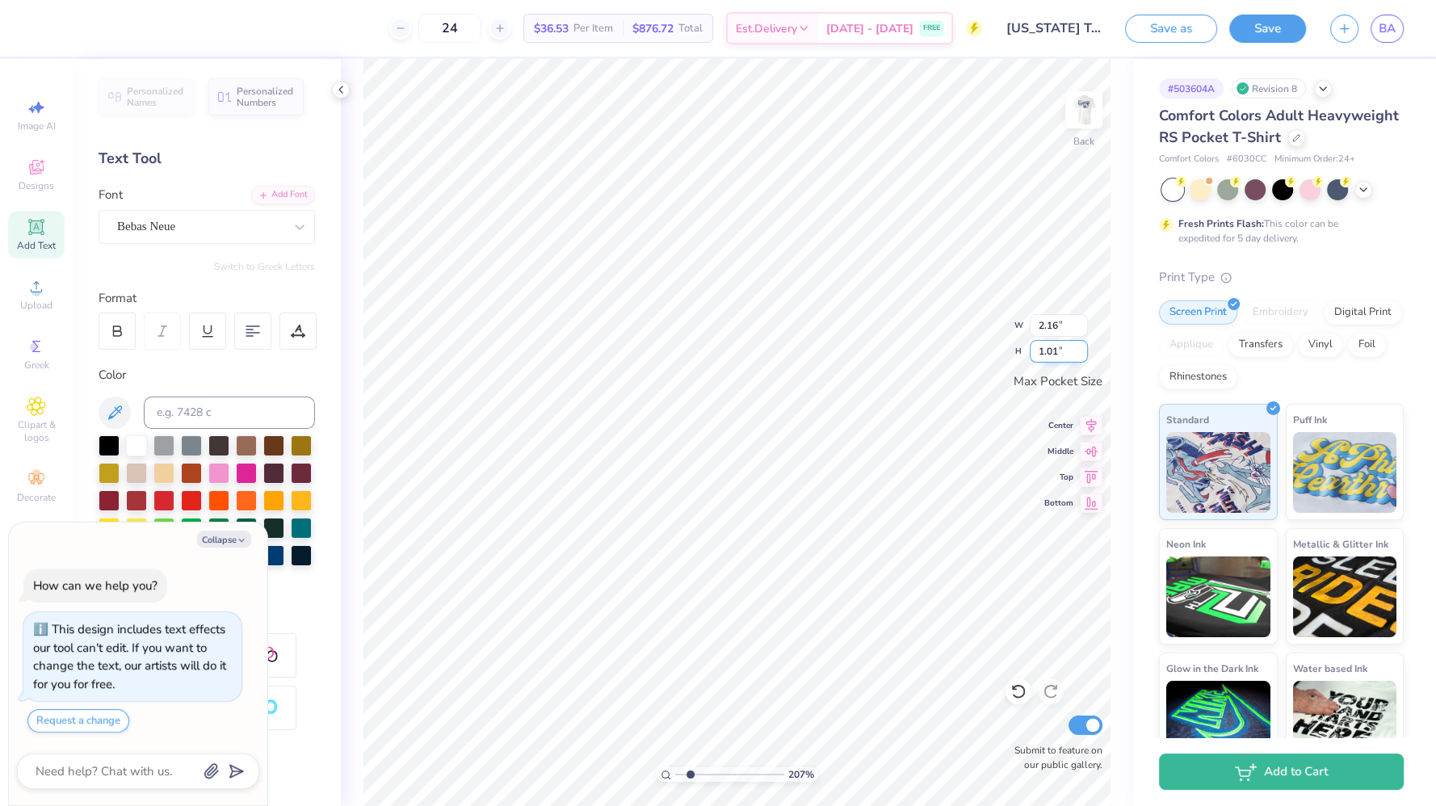
type textarea "Fall"
type textarea "x"
type input "2.0733006713525"
type textarea "Fall 2"
type textarea "x"
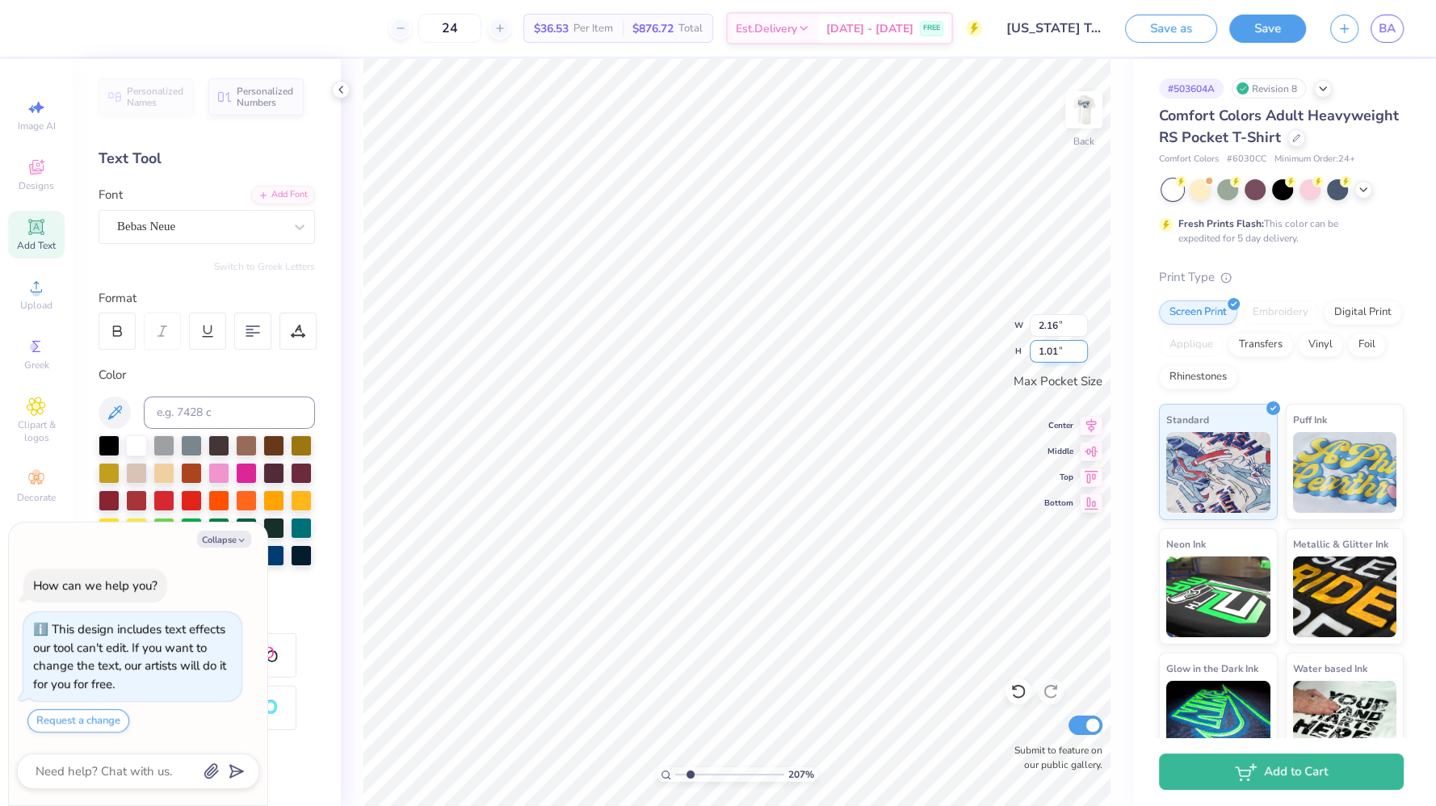
type input "2.0733006713525"
type textarea "Fall 20"
type textarea "x"
type input "2.0733006713525"
type textarea "Fall 202"
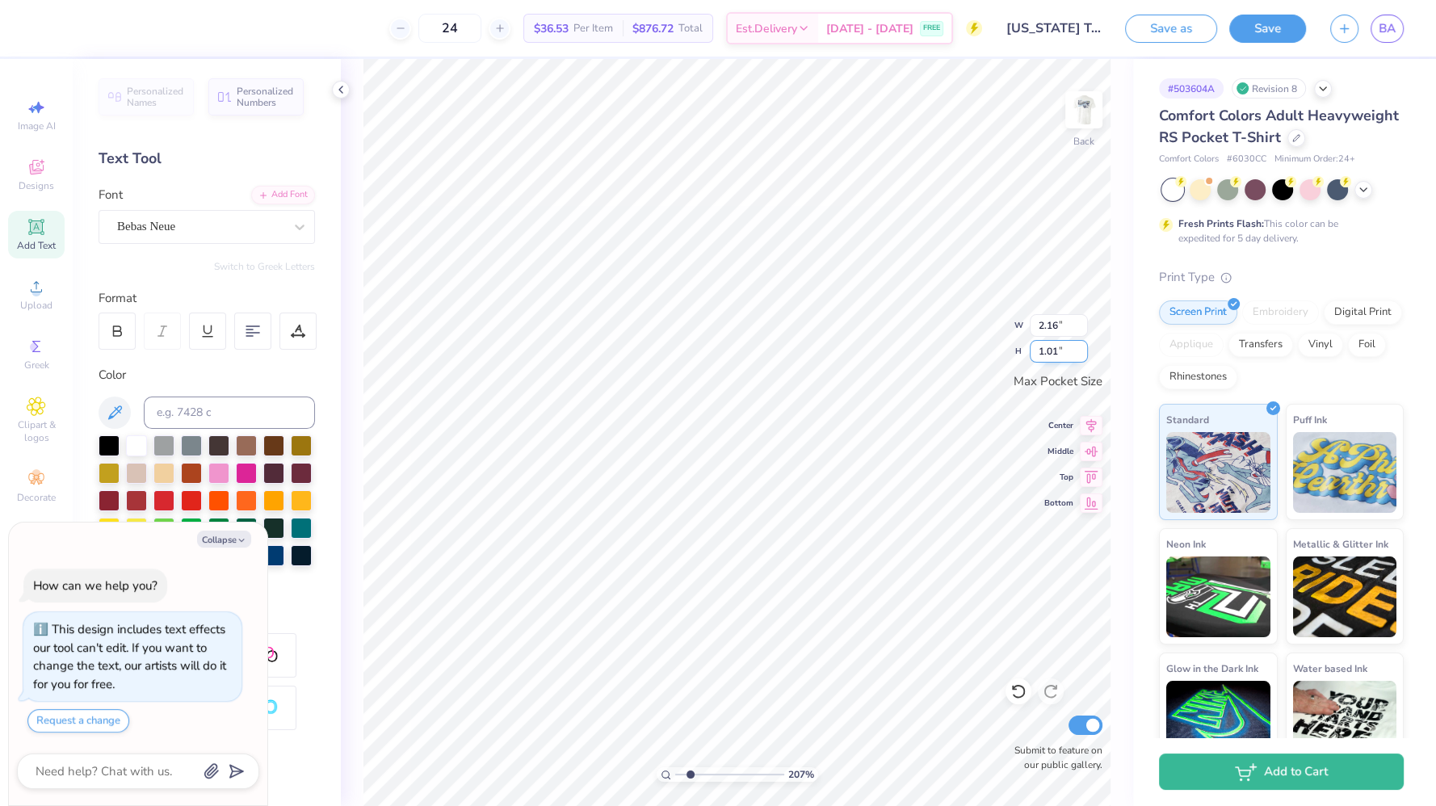
type textarea "x"
type input "2.0733006713525"
type textarea "Fall 2026"
type textarea "x"
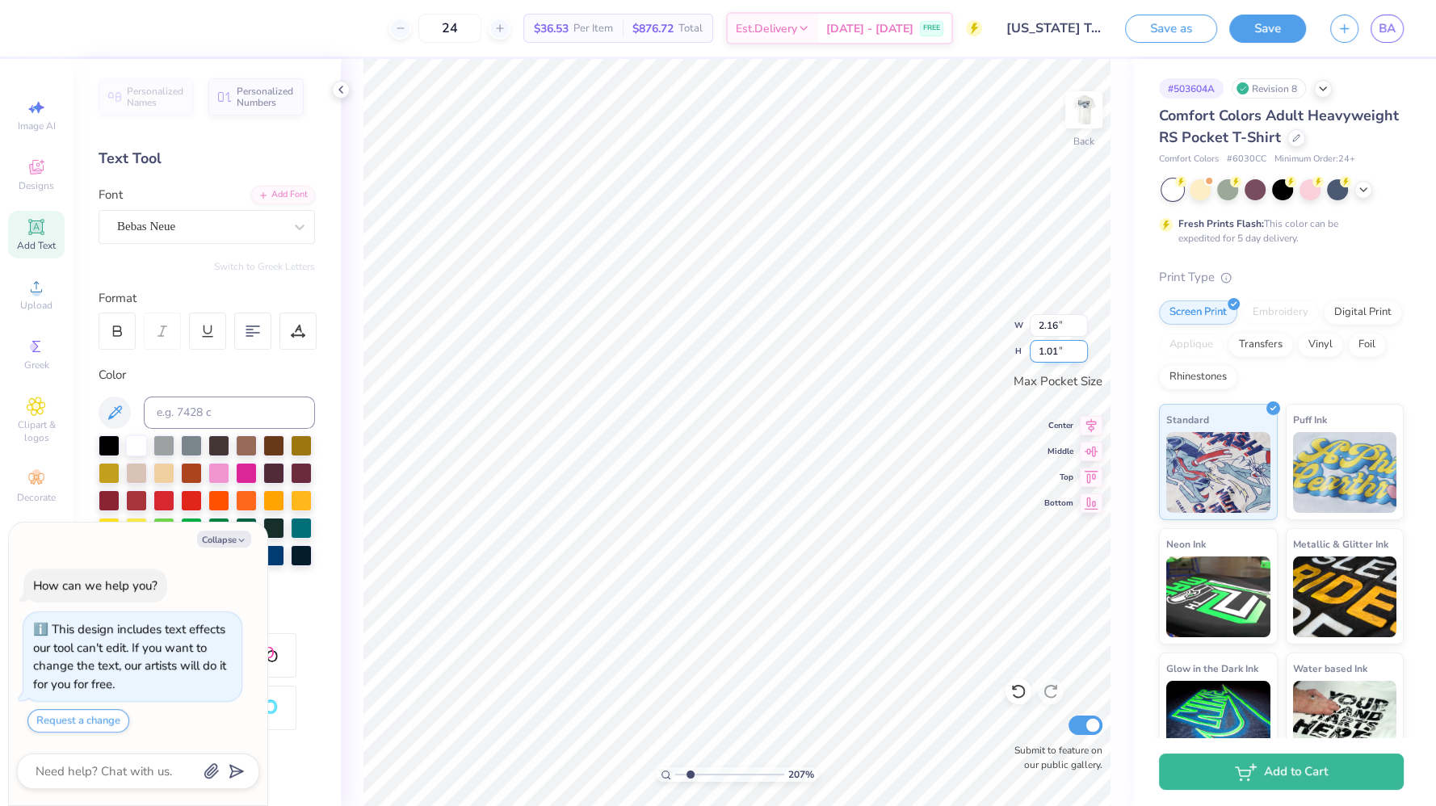
type input "2.0733006713525"
type textarea "Fall 202"
type textarea "x"
type input "2.0733006713525"
type textarea "Fall 2025"
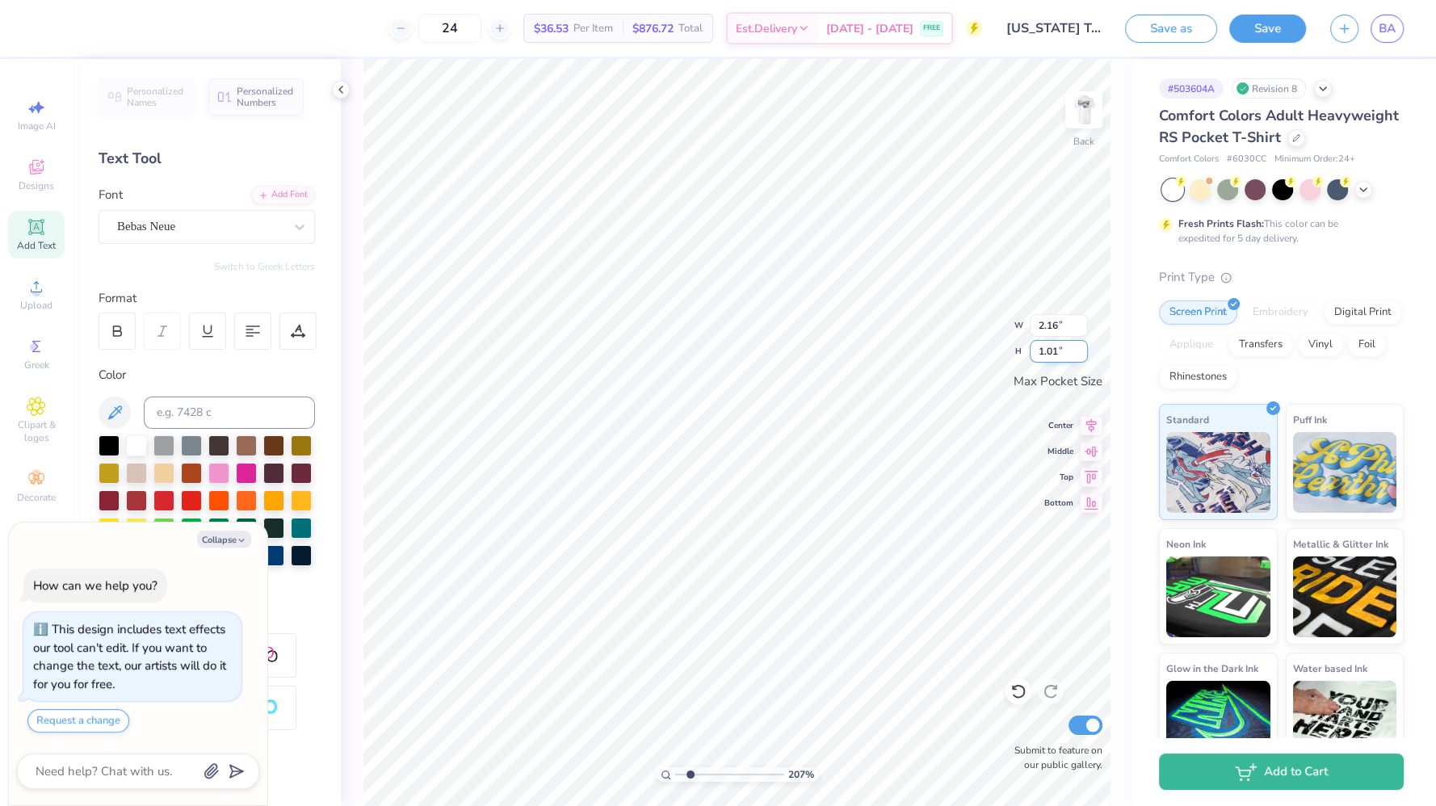
type textarea "x"
type input "2.0733006713525"
type textarea "x"
type input "2.0733006713525"
type textarea "x"
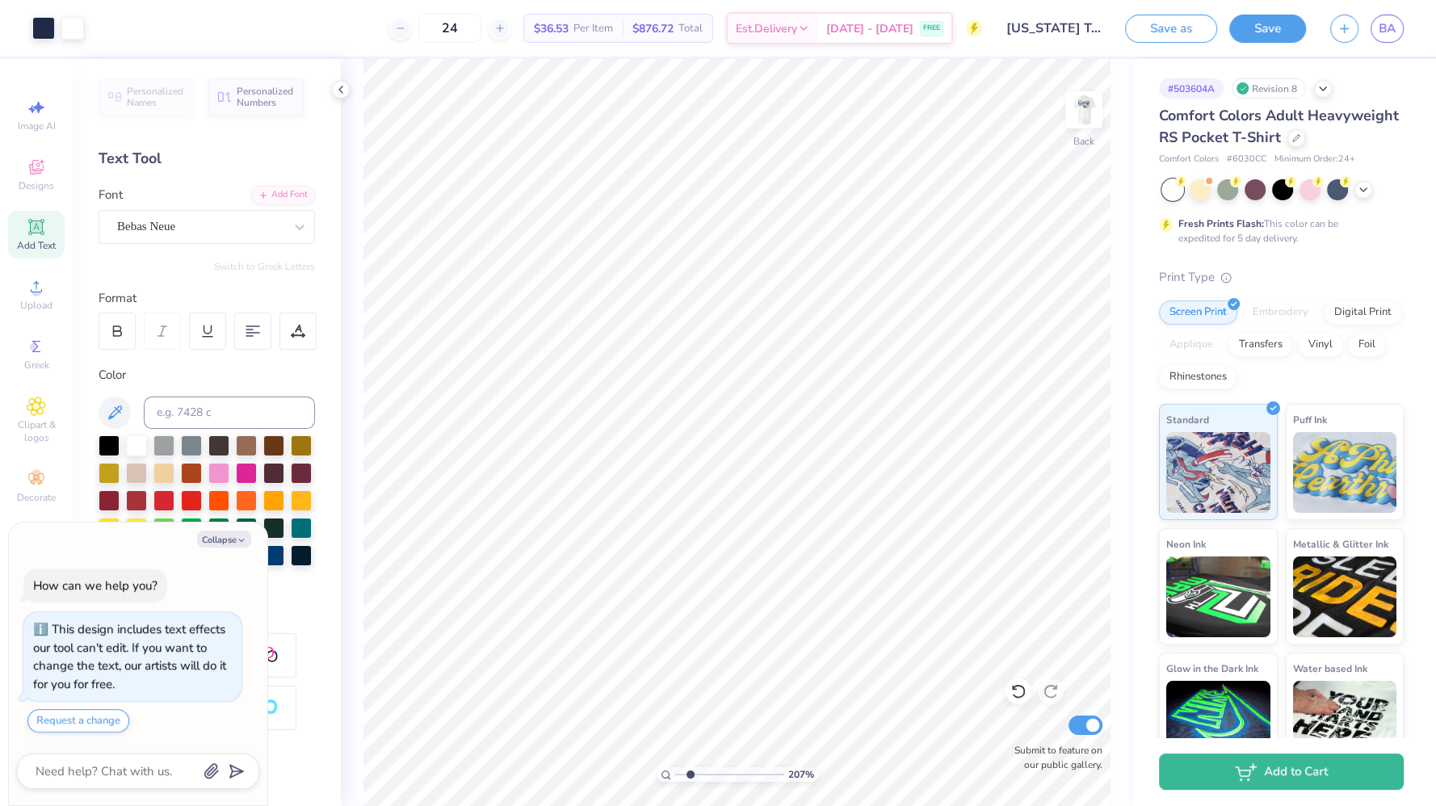
type input "2.0733006713525"
type textarea "x"
type input "2.0733006713525"
type textarea "x"
type input "2.0733006713525"
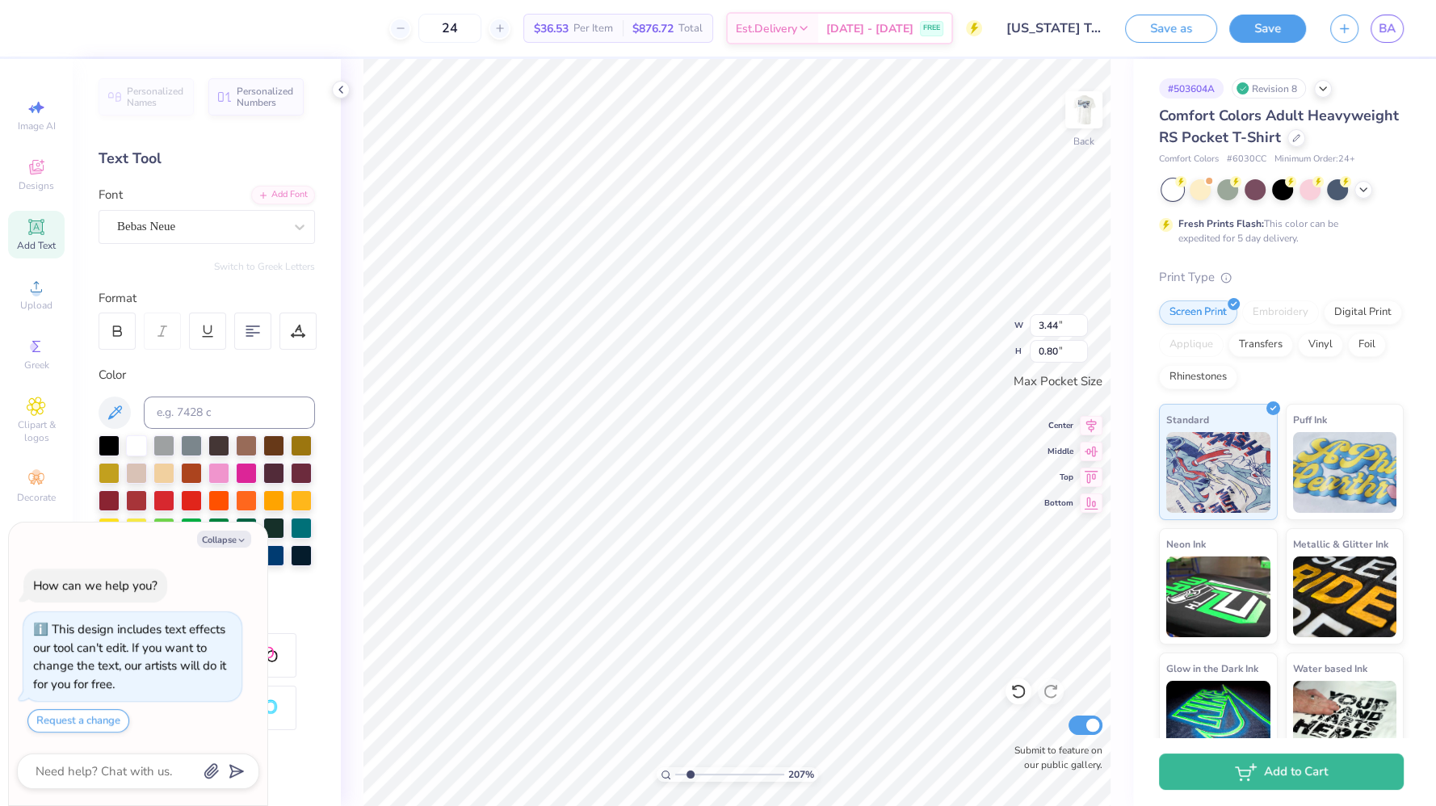
scroll to position [15, 2]
type textarea "x"
type input "2.0733006713525"
type input "0.97"
type input "1.15"
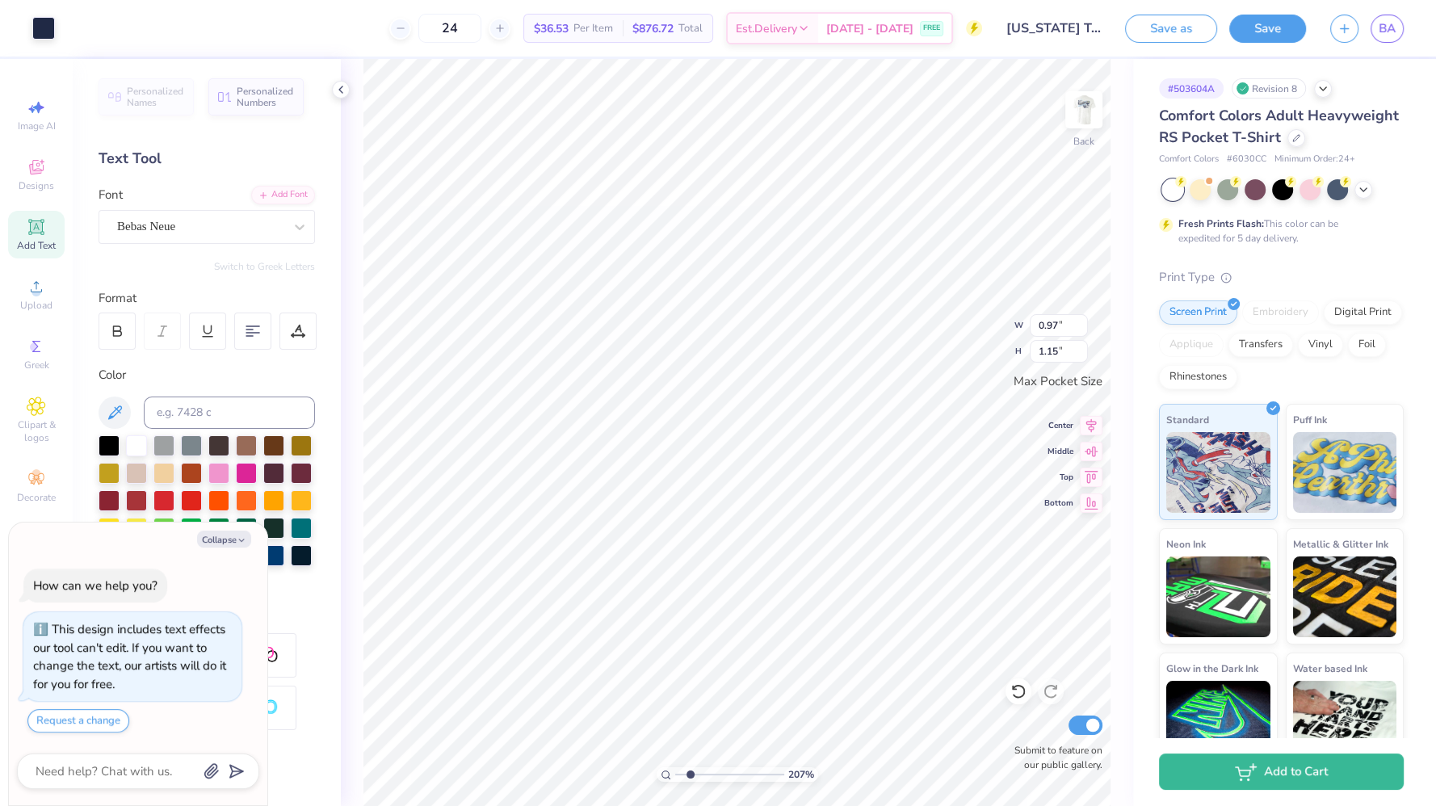
type textarea "x"
type input "2.0733006713525"
type textarea "x"
type input "2.0733006713525"
type textarea "x"
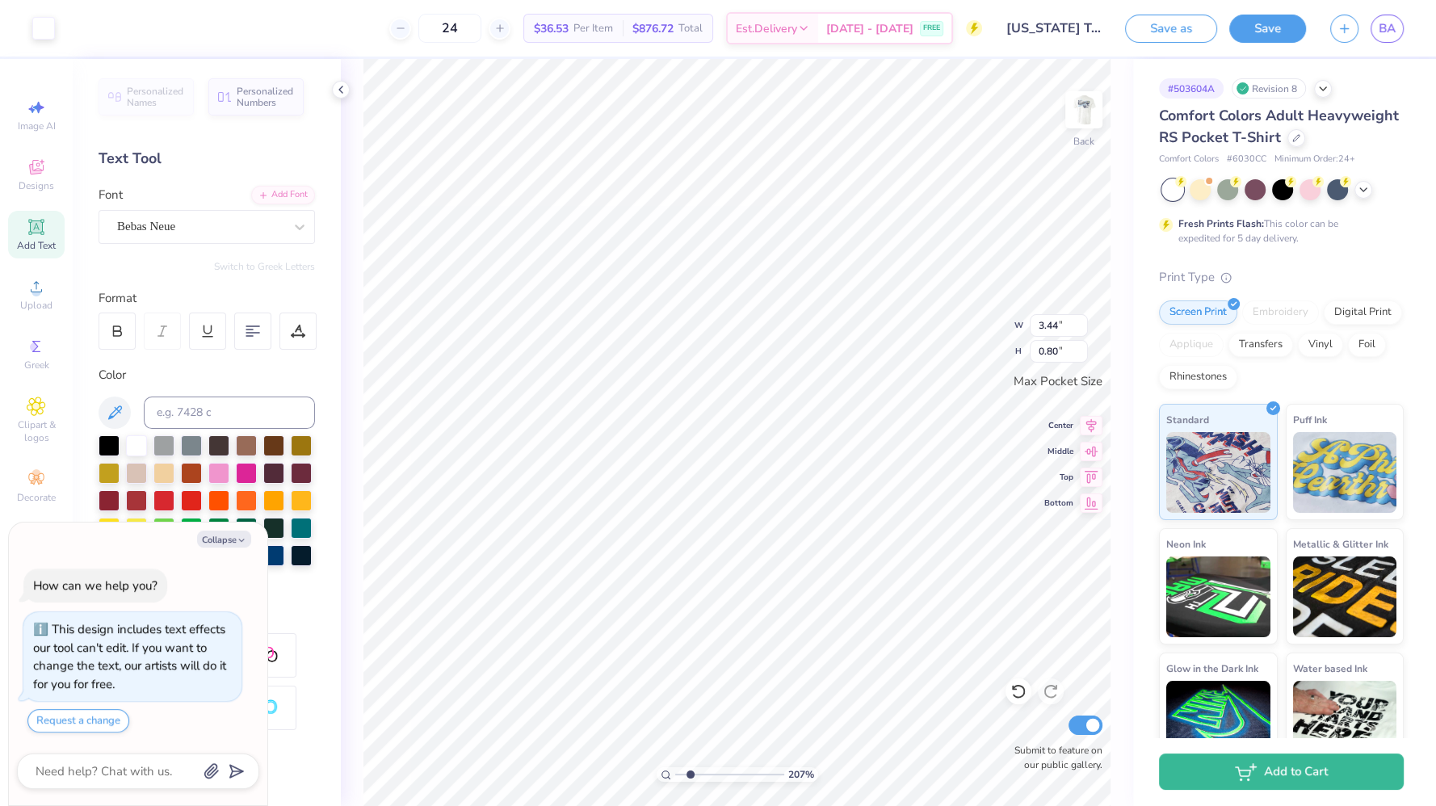
type input "2.0733006713525"
type textarea "x"
type input "2.0733006713525"
type textarea "x"
type input "2.0733006713525"
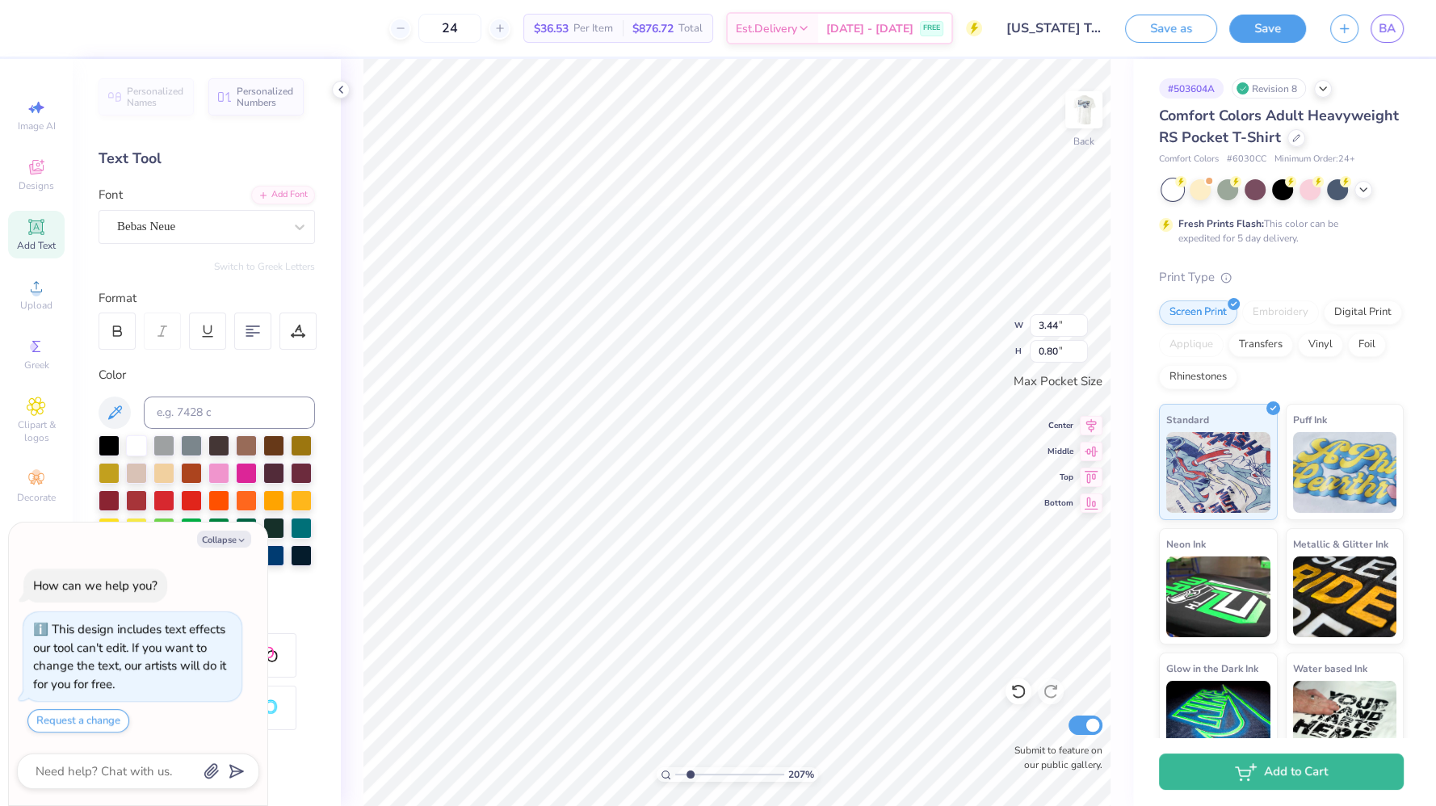
type input "2.24"
type input "0.52"
type textarea "x"
type input "2.0733006713525"
type textarea "x"
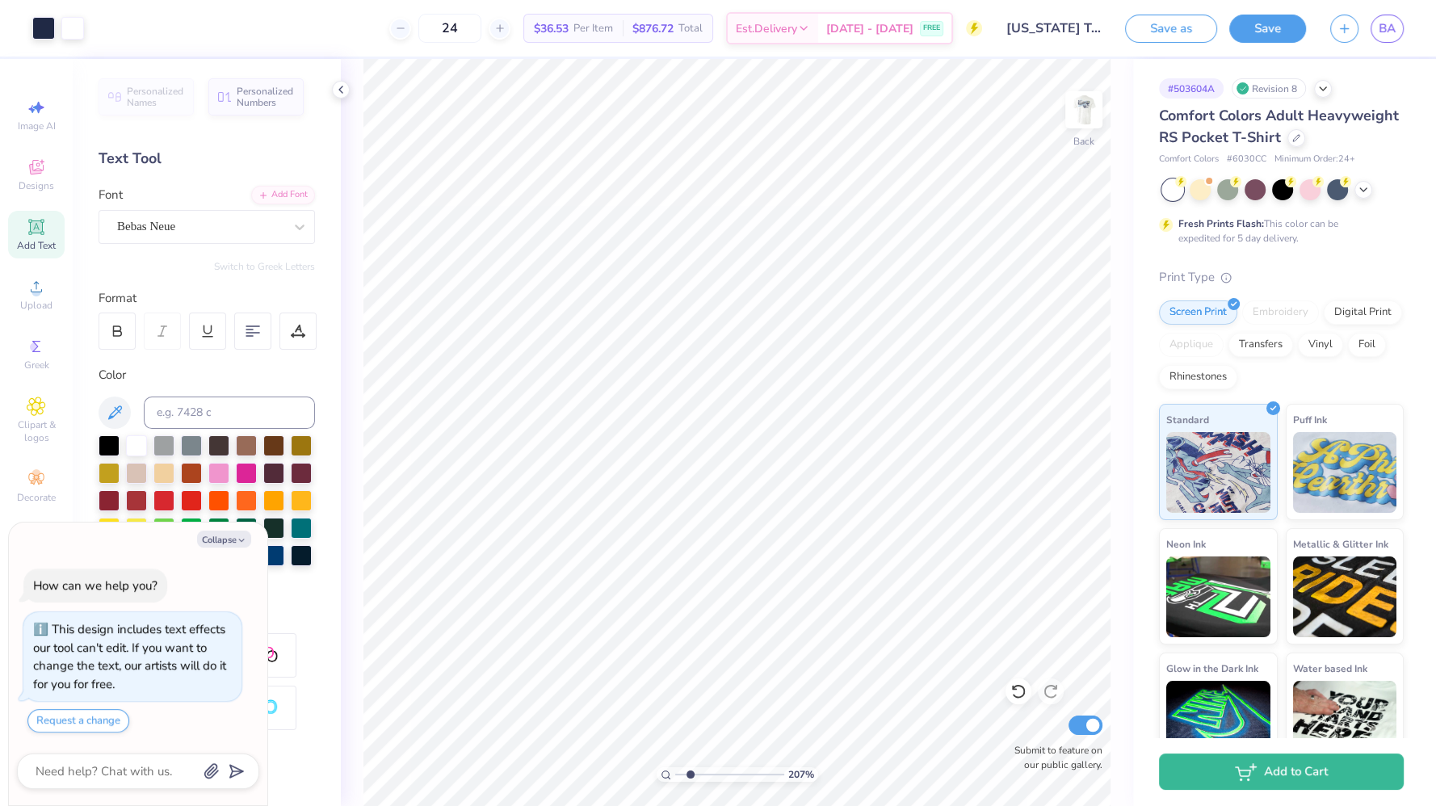
type input "2.0733006713525"
type textarea "x"
type input "2.0733006713525"
type textarea "x"
type input "2.0733006713525"
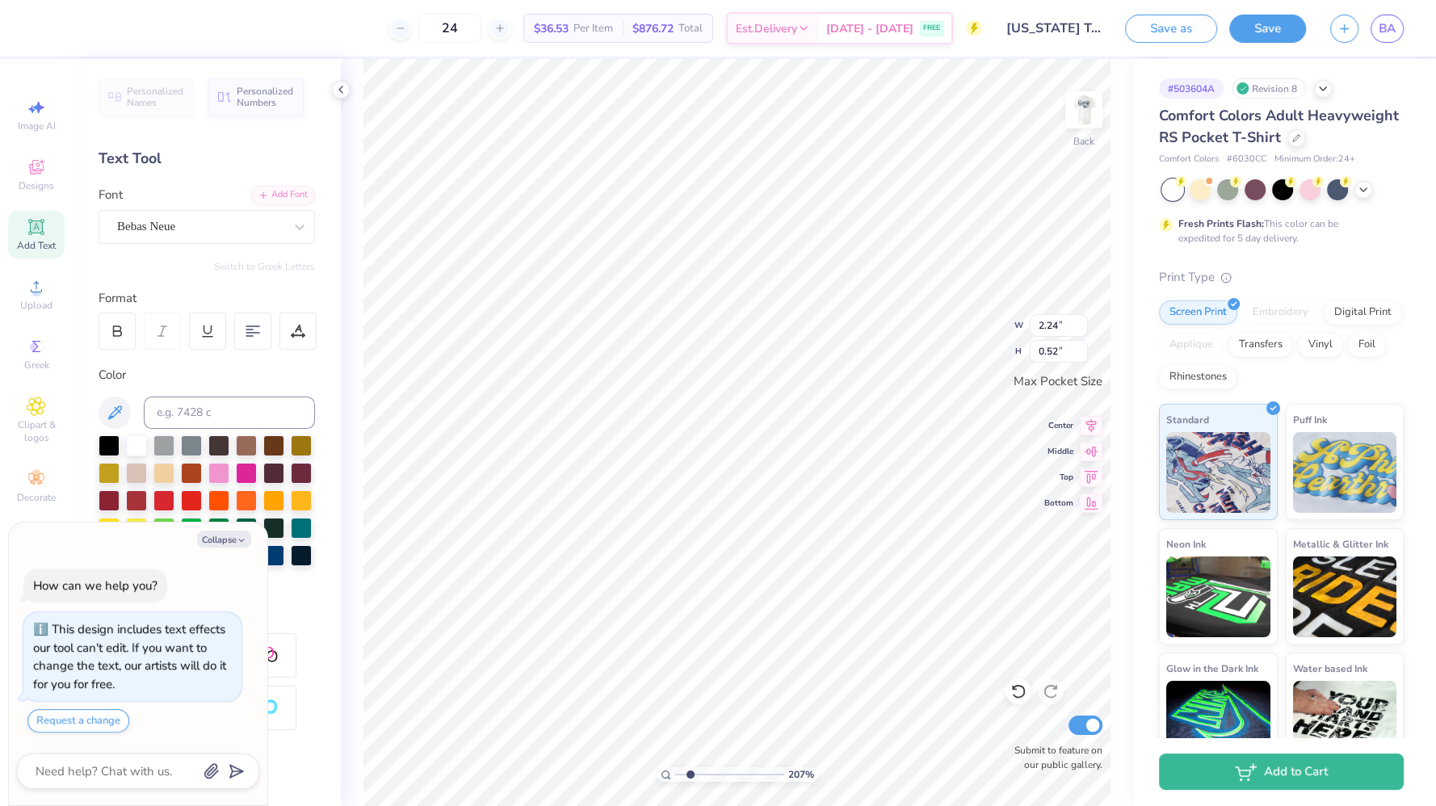
type textarea "x"
type input "2.0733006713525"
type textarea "x"
type input "2.0733006713525"
type textarea "x"
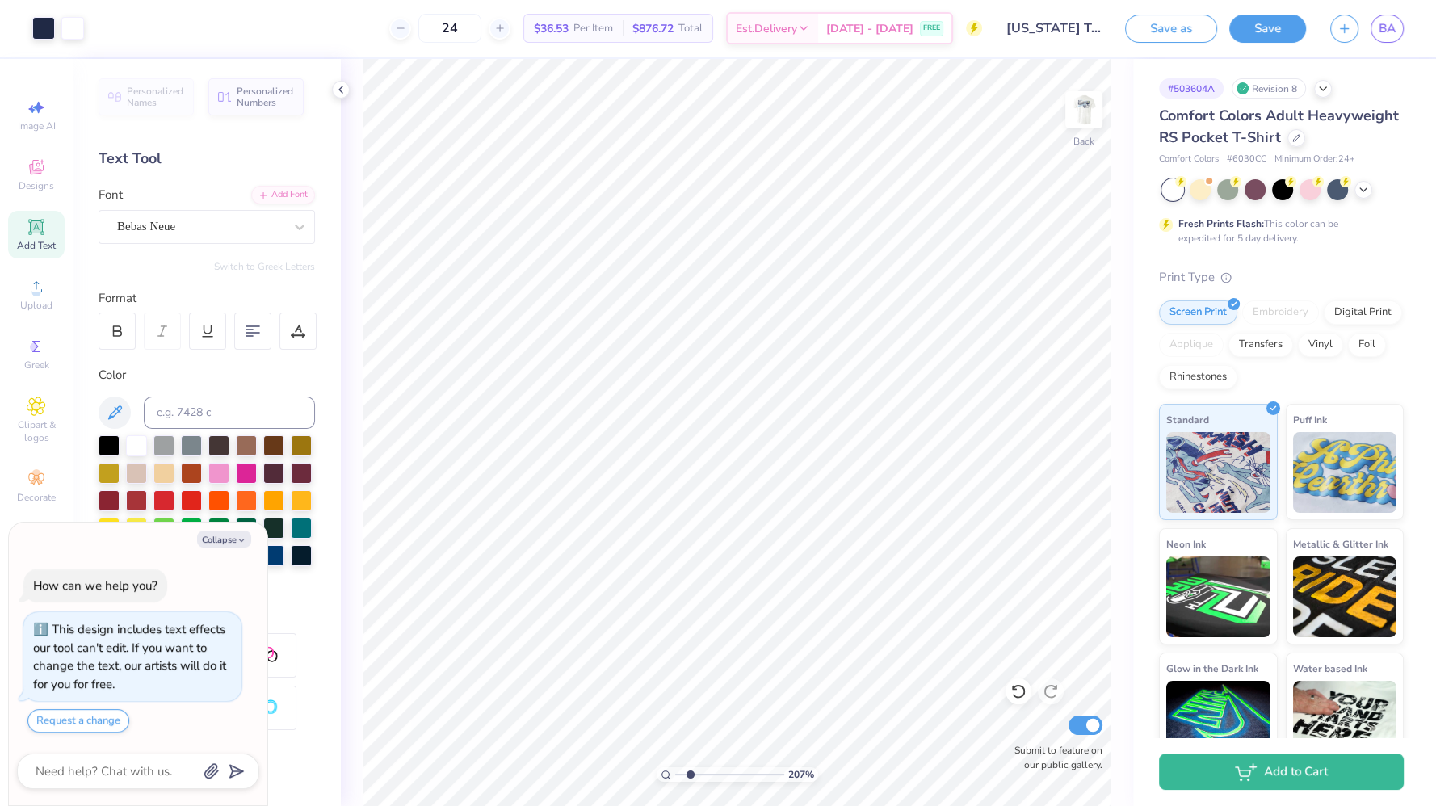
type input "2.0733006713525"
type textarea "x"
type input "2.0733006713525"
type textarea "x"
type input "2.0733006713525"
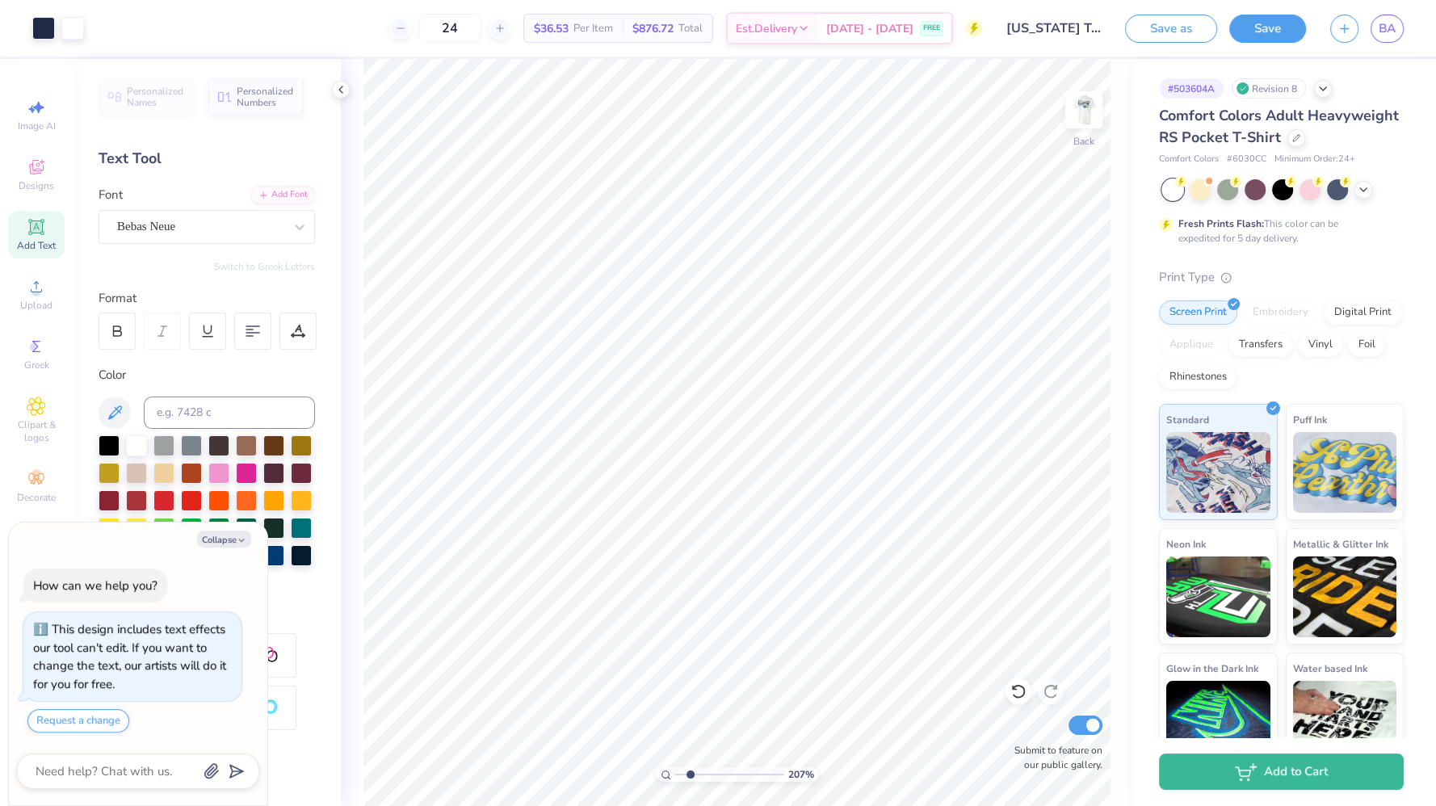
type textarea "x"
type input "2.0733006713525"
type textarea "x"
type input "2.0733006713525"
type textarea "x"
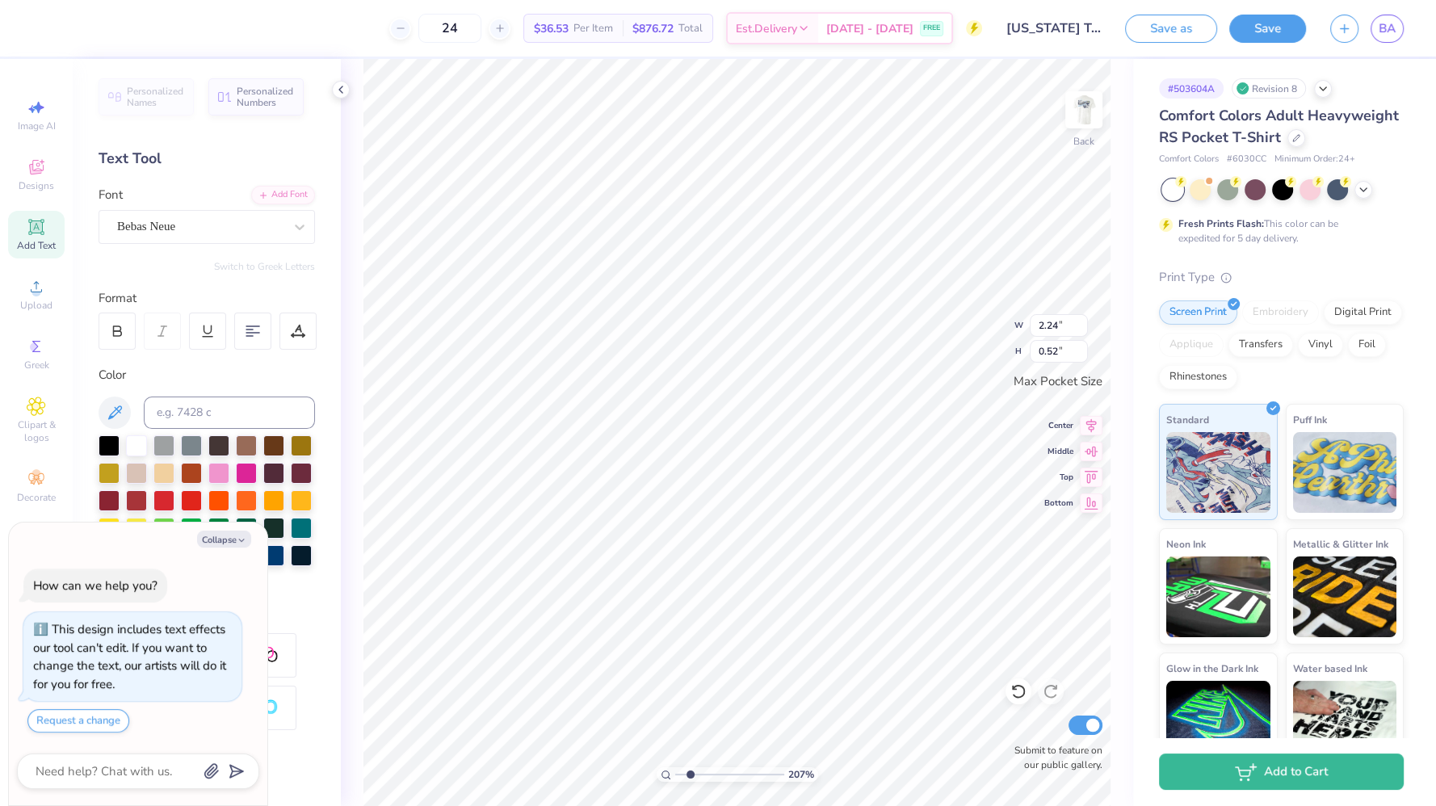
type input "2.0733006713525"
type textarea "x"
type input "2.0733006713525"
type textarea "x"
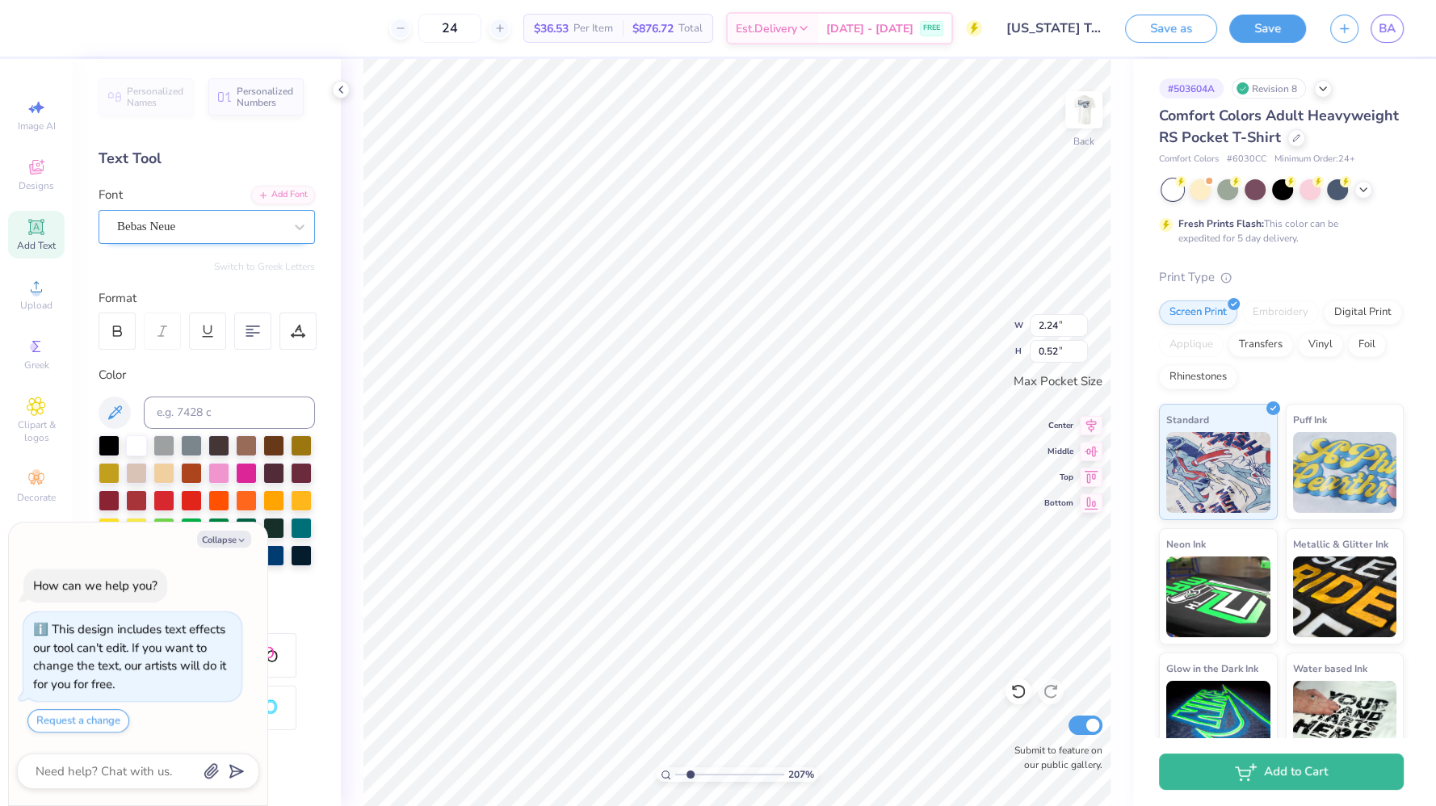
type input "2.0733006713525"
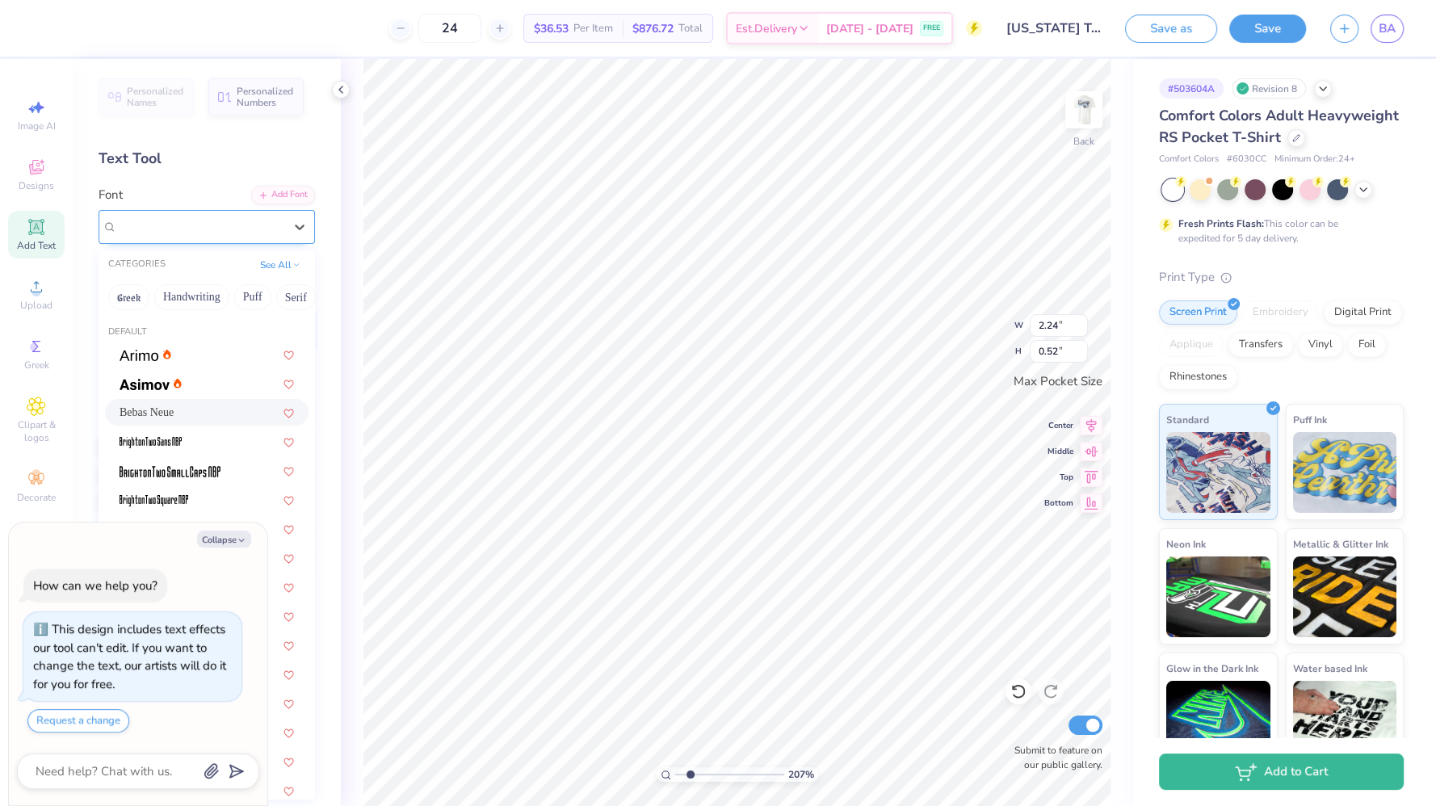
click at [262, 238] on div "Bebas Neue" at bounding box center [207, 227] width 216 height 34
click at [212, 351] on div at bounding box center [207, 354] width 174 height 17
type textarea "x"
type input "2.0733006713525"
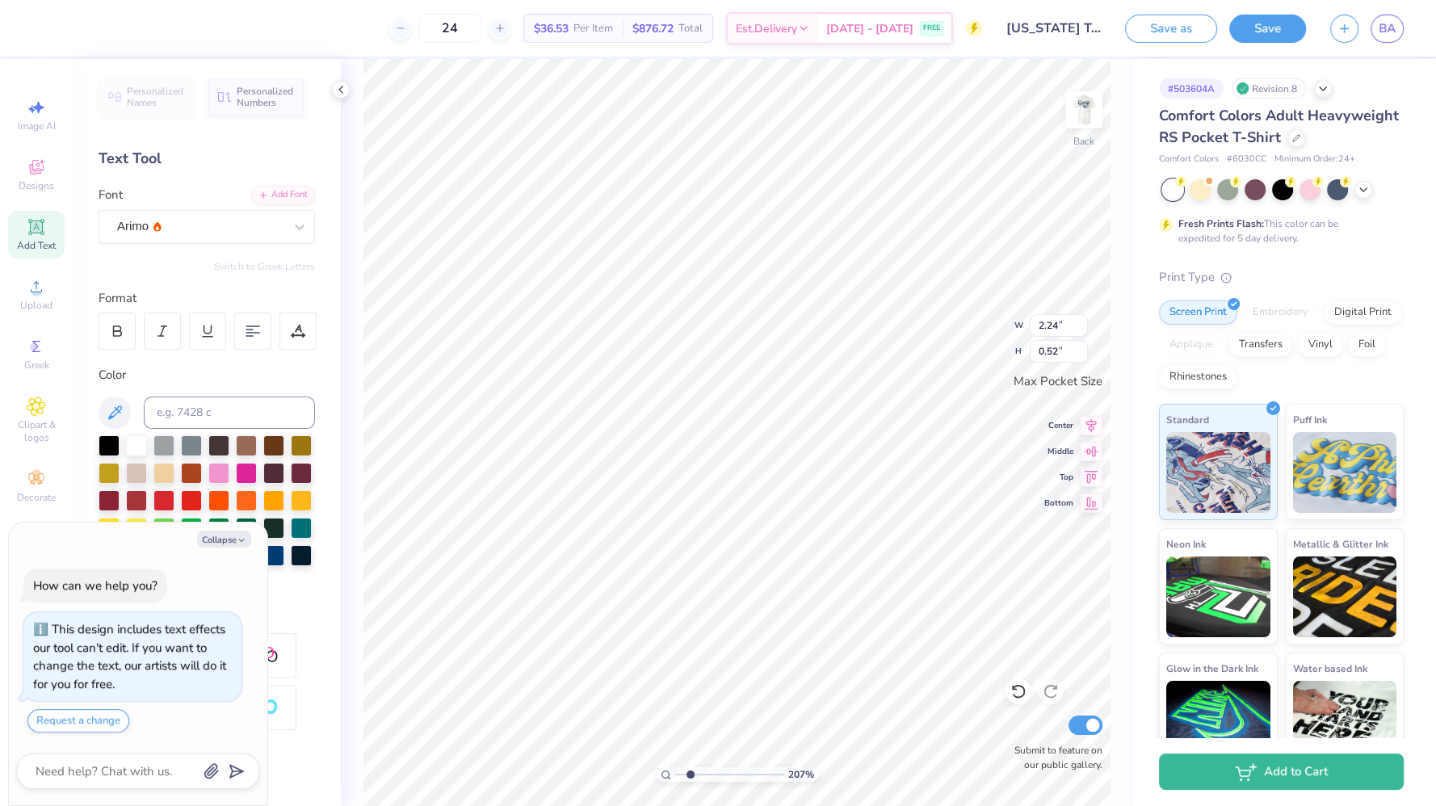
type textarea "x"
type input "2.0733006713525"
type textarea "x"
type input "2.0733006713525"
type textarea "x"
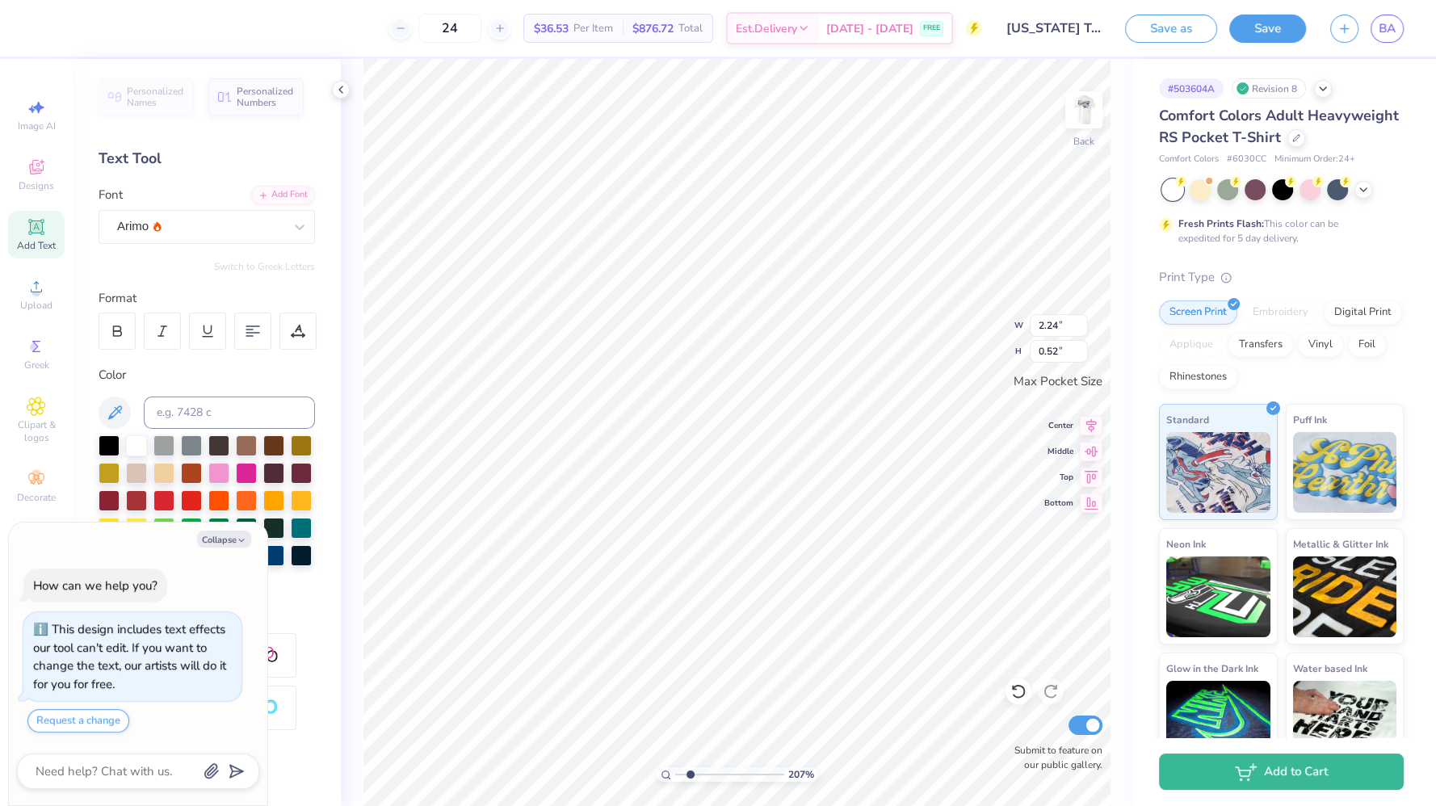
type input "2.0733006713525"
type textarea "x"
type input "2.0733006713525"
type textarea "x"
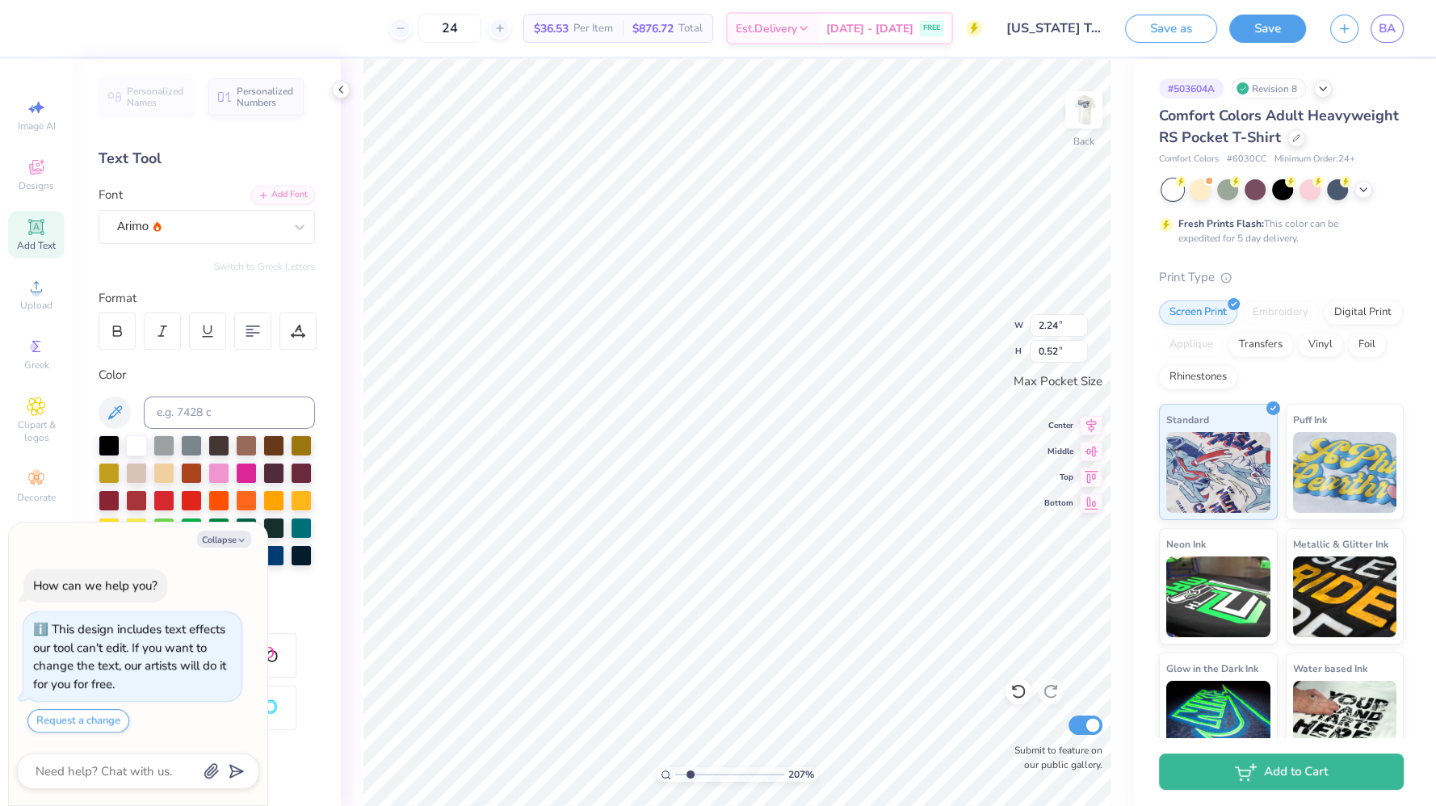
type input "2.0733006713525"
type textarea "Fal2025"
type textarea "x"
type input "2.0733006713525"
type textarea "Fa2025"
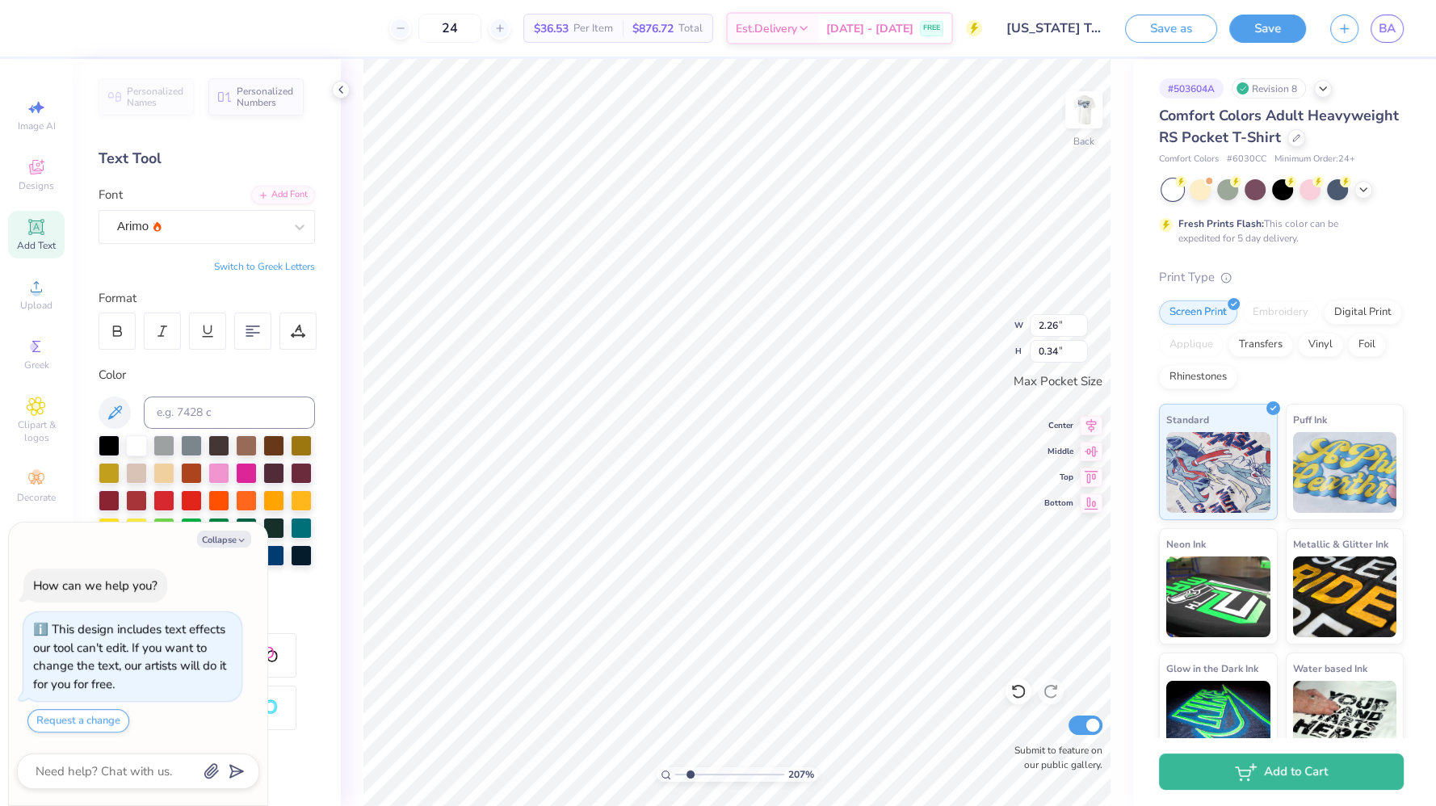
scroll to position [15, 8]
click at [285, 236] on div at bounding box center [299, 226] width 29 height 29
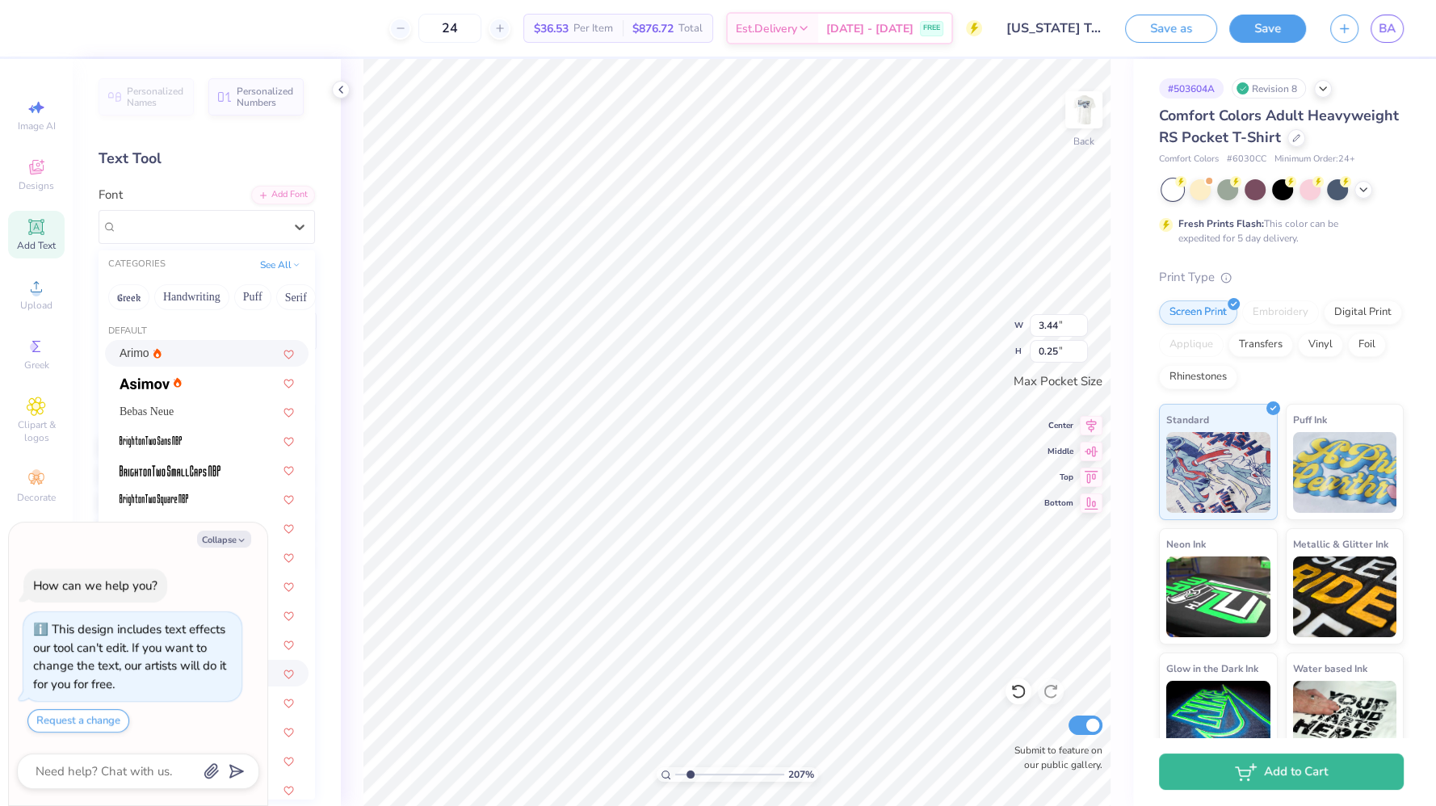
scroll to position [2, 0]
click at [204, 435] on div at bounding box center [207, 439] width 174 height 17
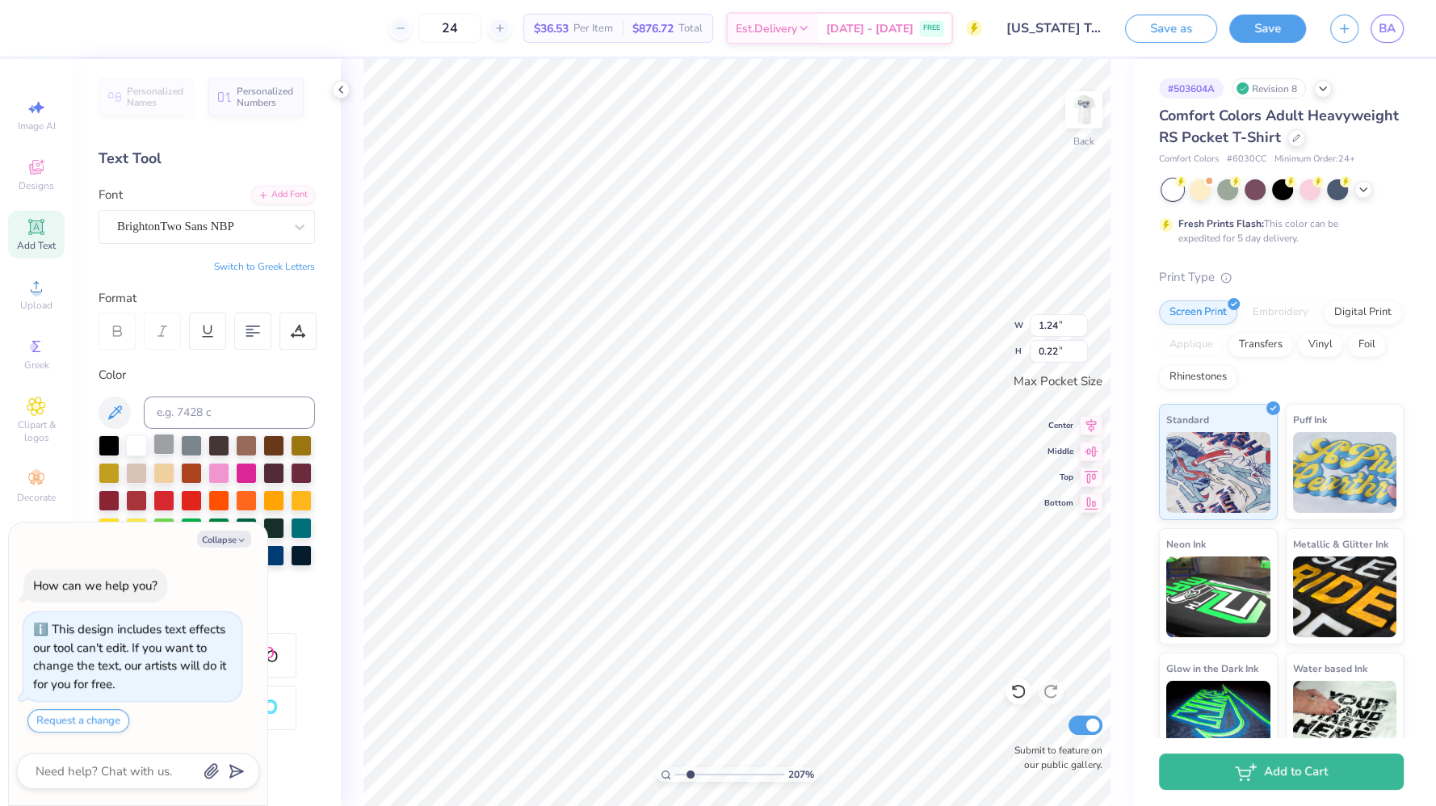
click at [165, 444] on div at bounding box center [163, 444] width 21 height 21
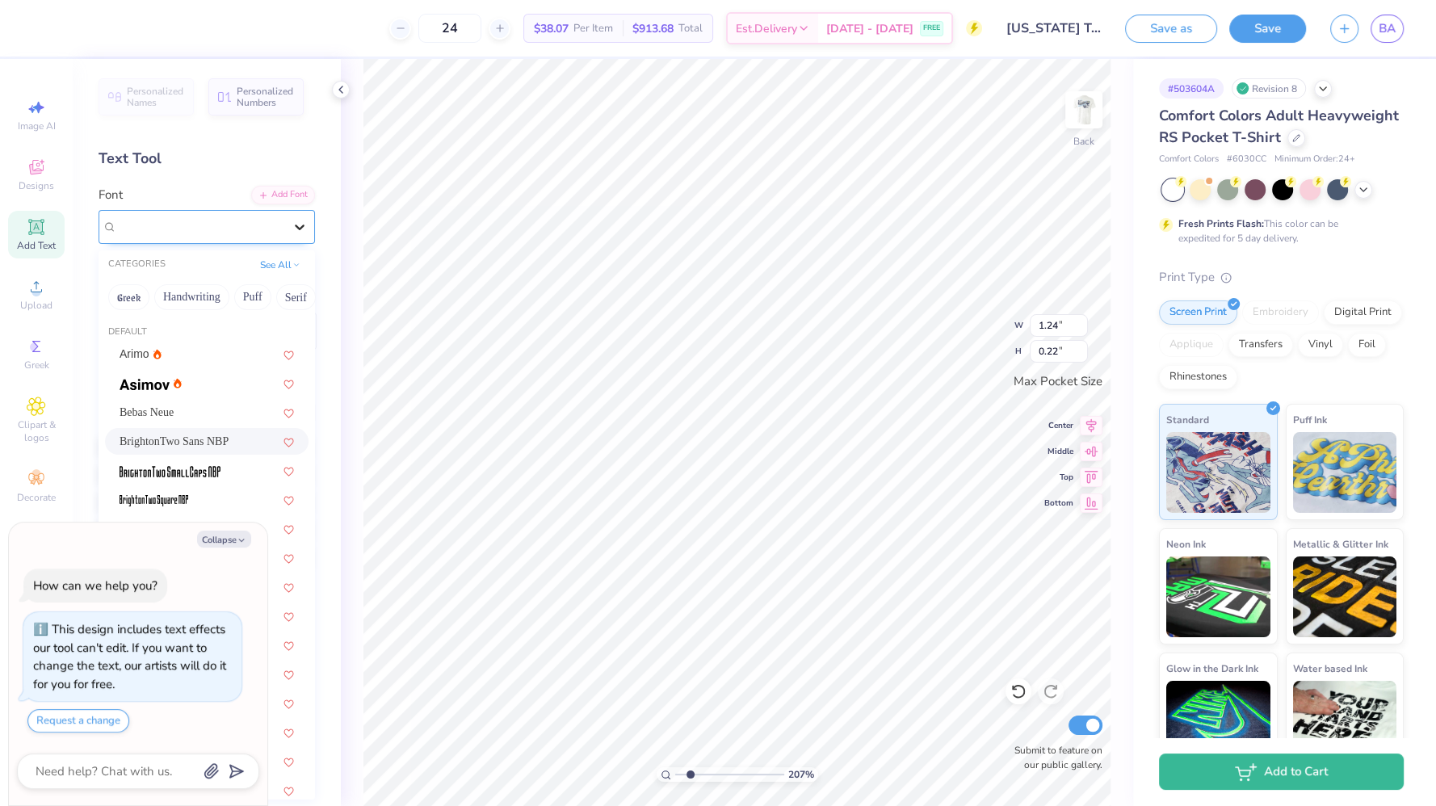
click at [285, 218] on div at bounding box center [299, 226] width 29 height 29
click at [191, 359] on div "Arimo" at bounding box center [207, 354] width 174 height 17
click at [292, 227] on icon at bounding box center [300, 227] width 16 height 16
click at [192, 408] on div "Bebas Neue" at bounding box center [207, 412] width 174 height 17
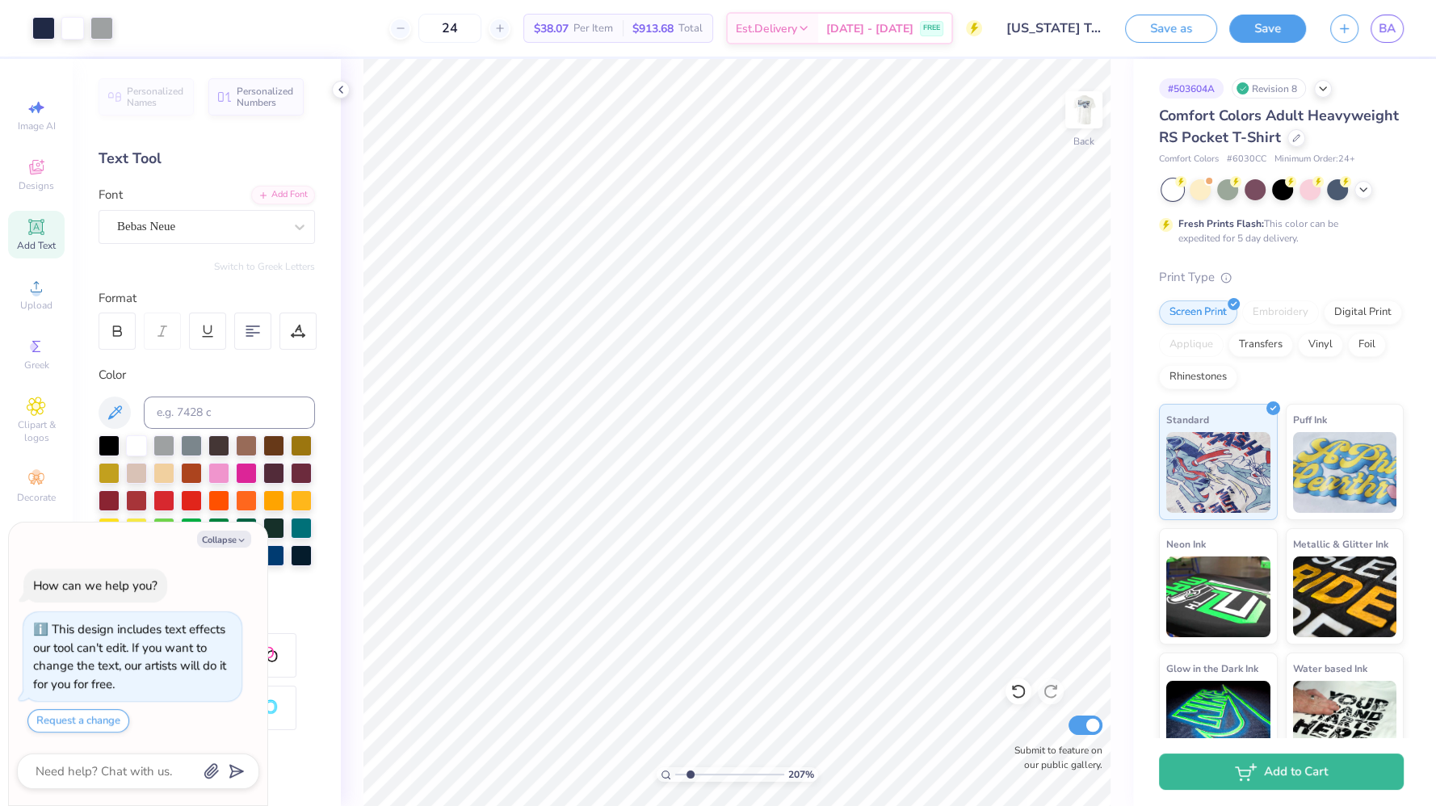
click at [238, 526] on div "Collapse How can we help you? This design includes text effects our tool can't …" at bounding box center [138, 664] width 258 height 283
click at [239, 539] on icon "button" at bounding box center [242, 540] width 10 height 10
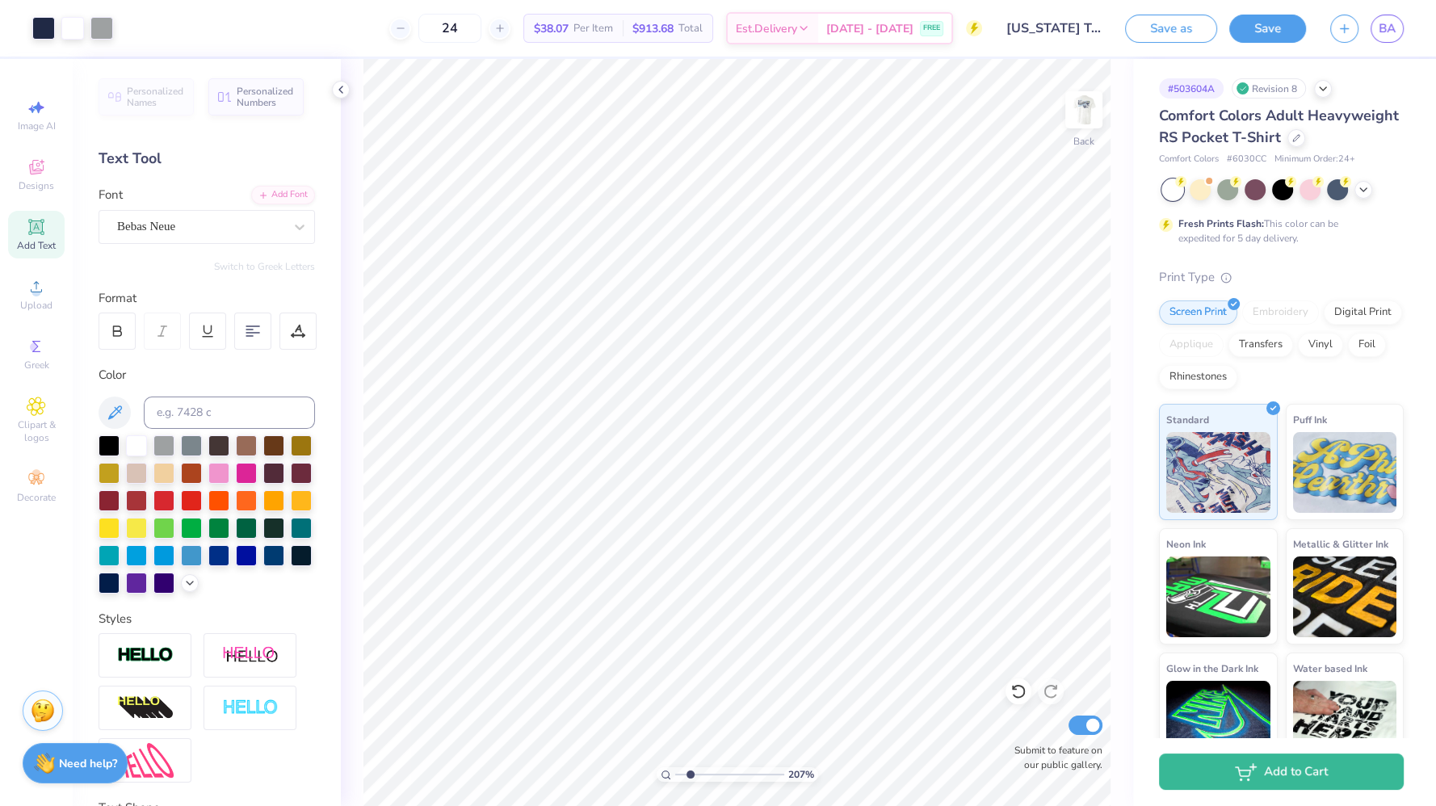
click at [57, 708] on div "Stuck? Our Art team will finish your design for free." at bounding box center [43, 711] width 40 height 40
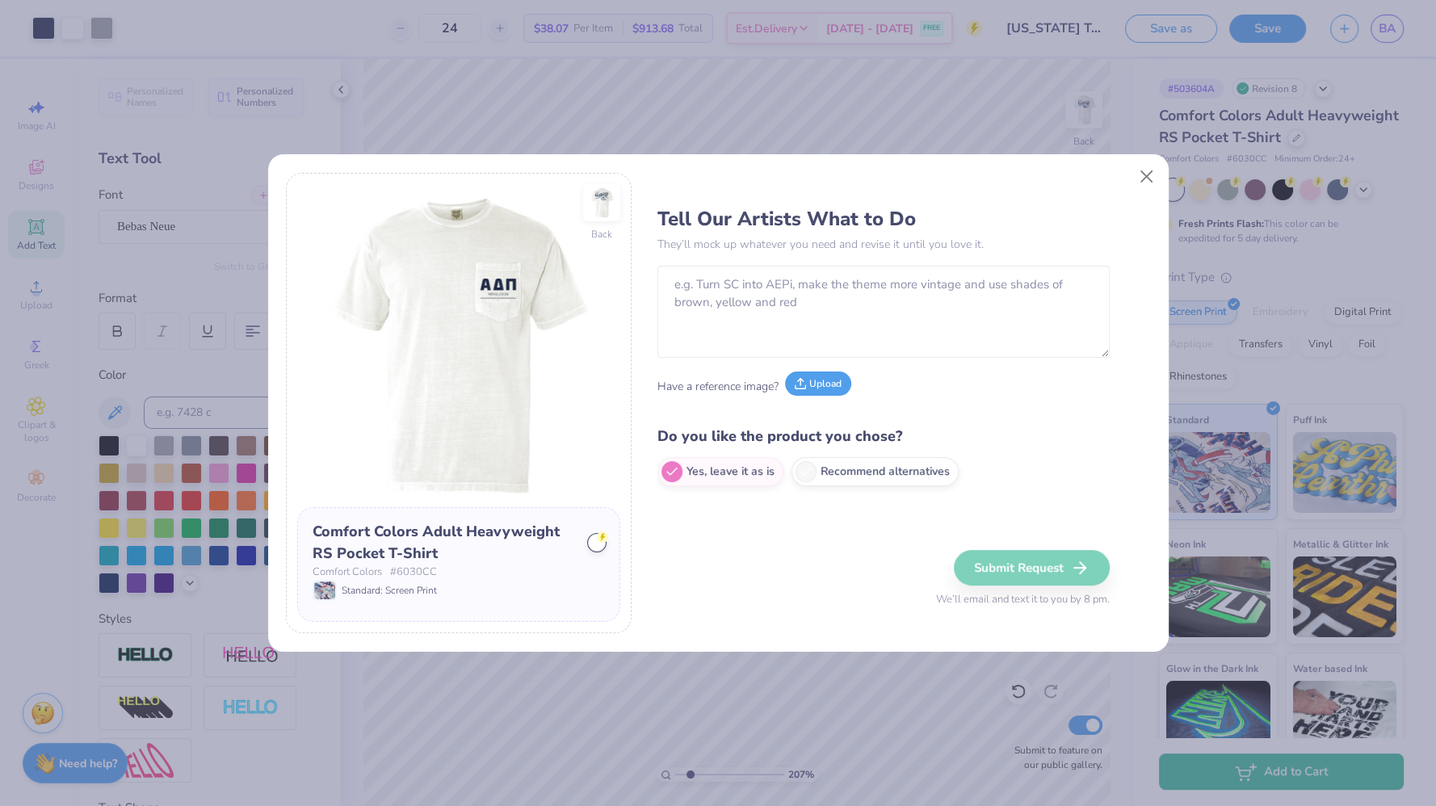
click at [837, 387] on button "Upload" at bounding box center [818, 384] width 66 height 24
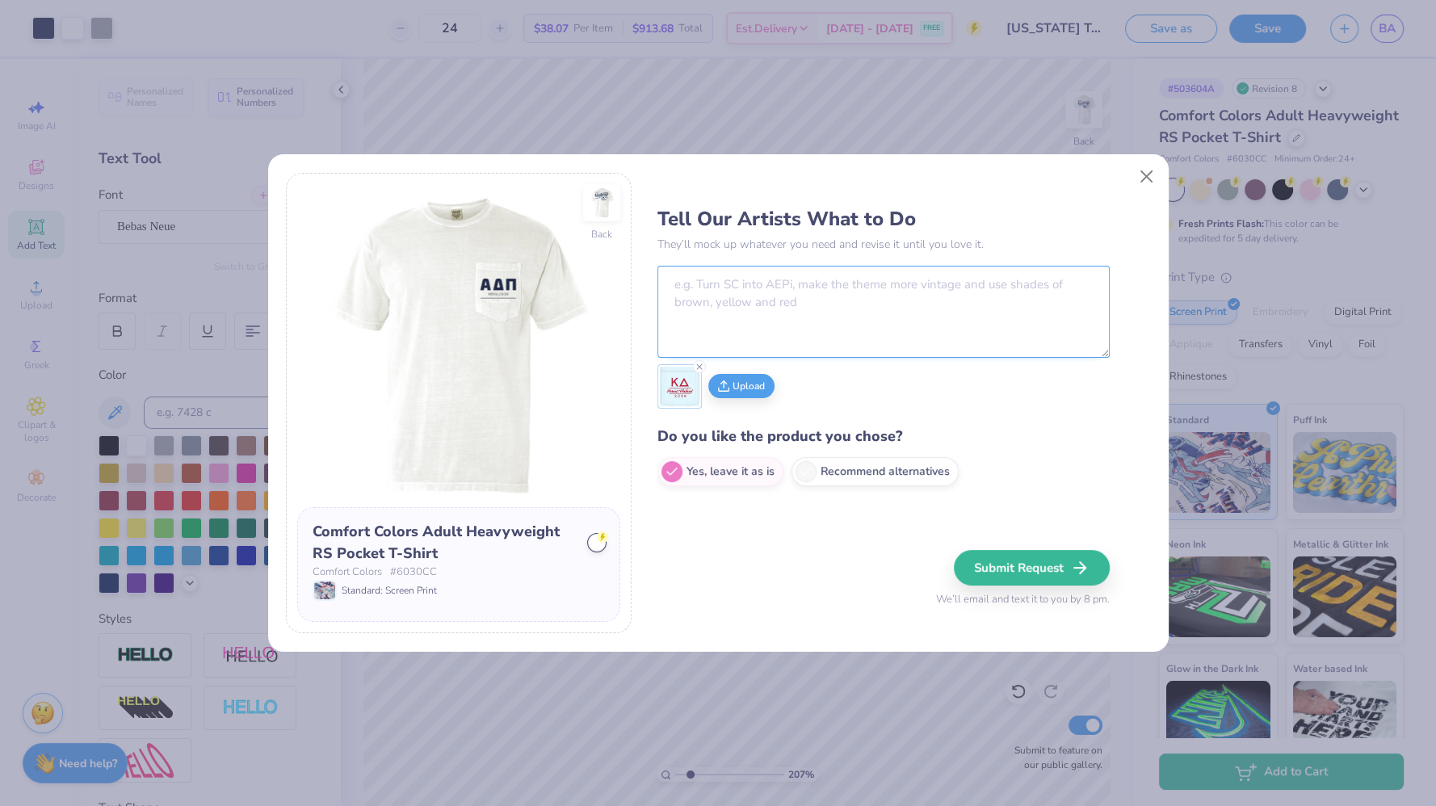
click at [836, 284] on textarea at bounding box center [883, 312] width 452 height 92
click at [1054, 568] on button "Submit Request" at bounding box center [1034, 568] width 156 height 36
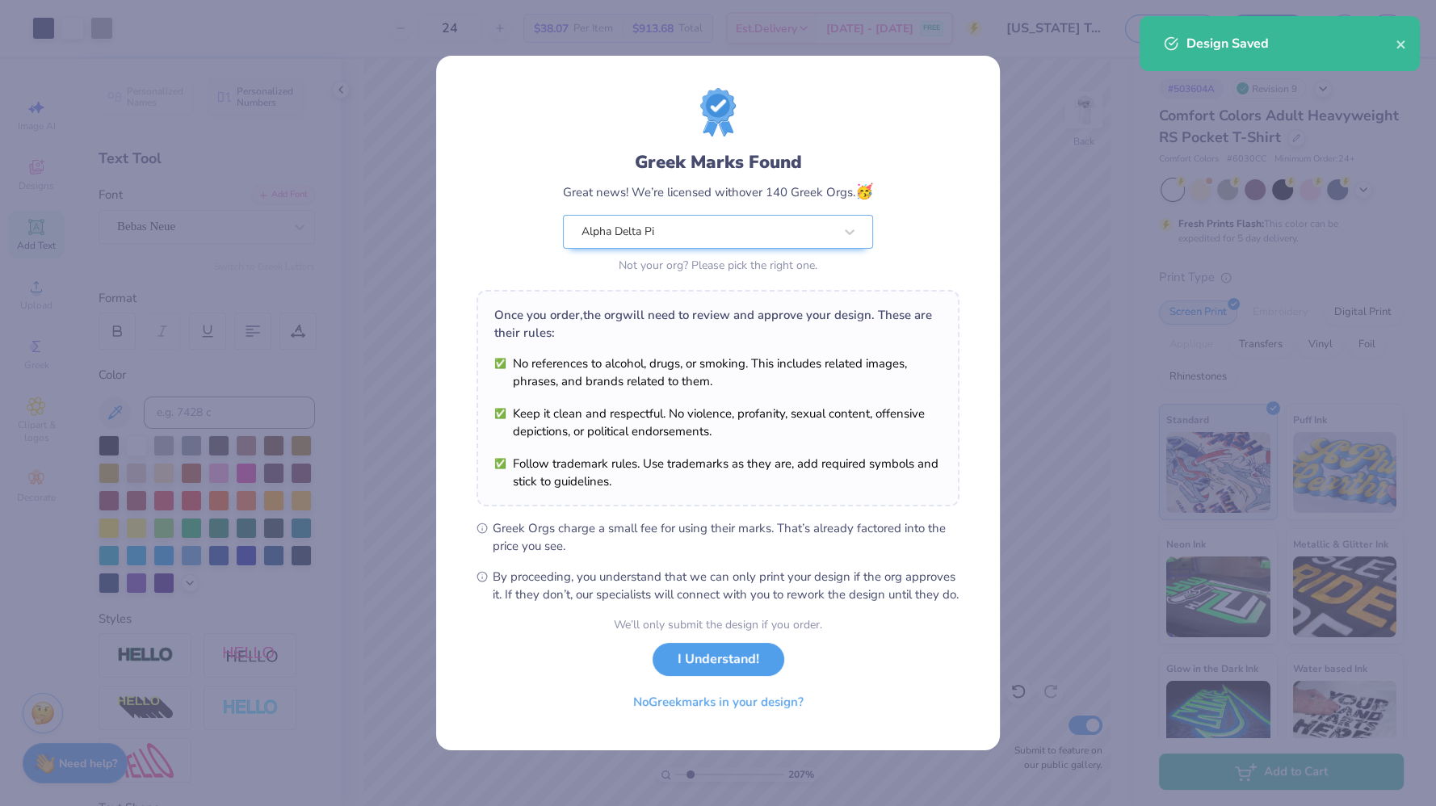
click at [723, 485] on div "Greek Marks Found Great news! We’re licensed with over 140 Greek Orgs. 🥳 Alpha …" at bounding box center [718, 345] width 483 height 515
click at [741, 656] on button "I Understand!" at bounding box center [719, 655] width 132 height 33
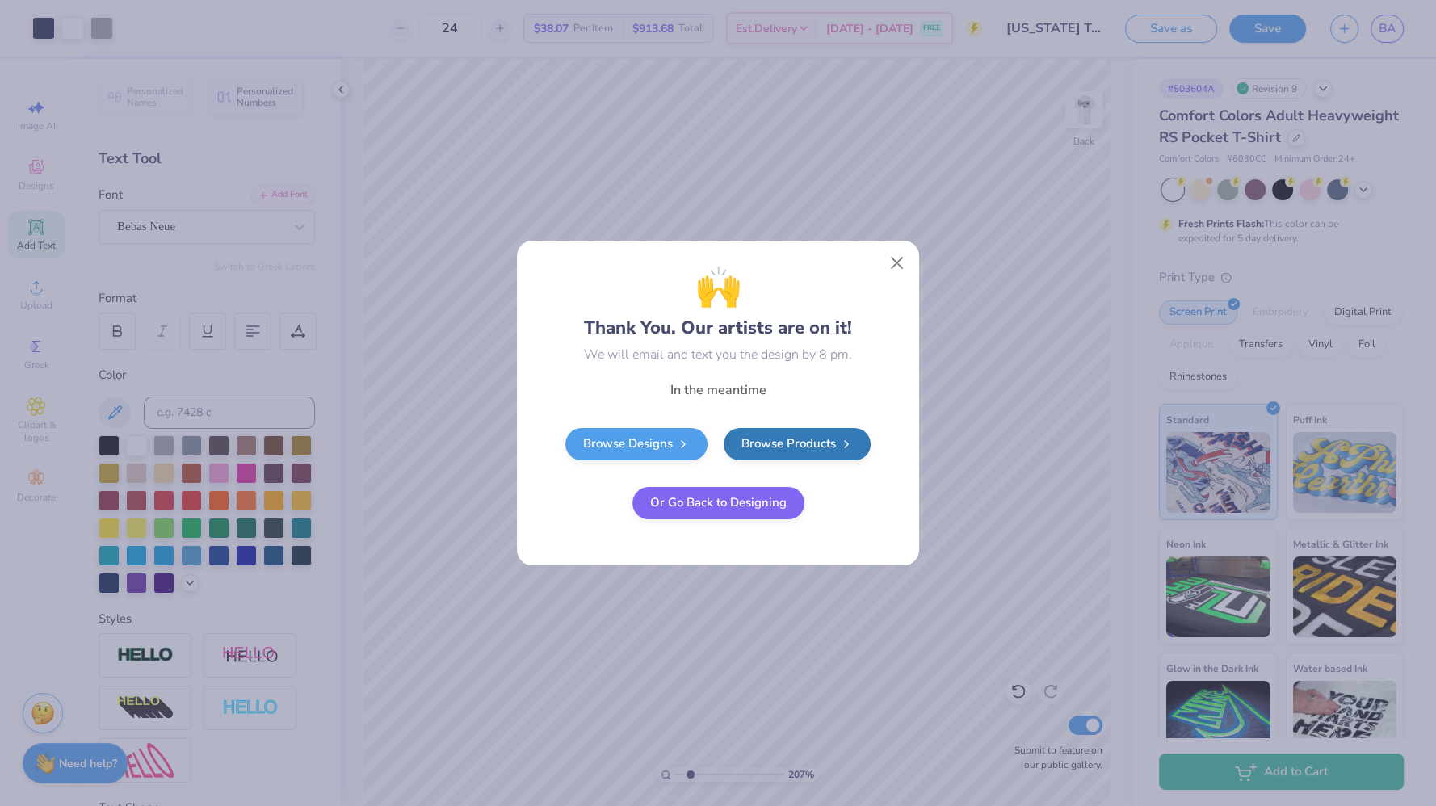
click at [749, 519] on div "In the meantime Browse Designs Browse Products Or Go Back to Designing" at bounding box center [718, 463] width 388 height 167
click at [746, 509] on button "Or Go Back to Designing" at bounding box center [718, 501] width 172 height 32
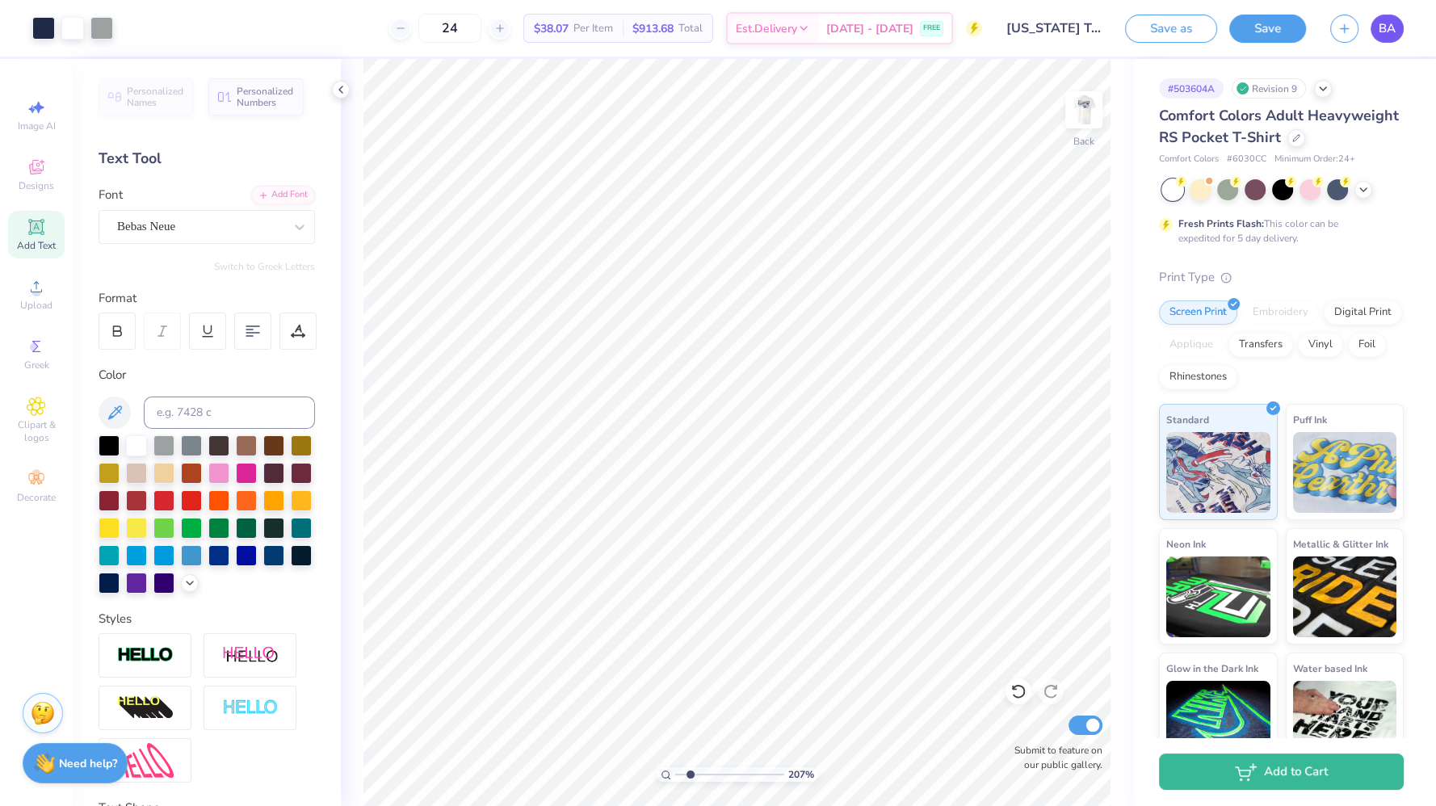
click at [1384, 31] on span "BA" at bounding box center [1387, 28] width 17 height 19
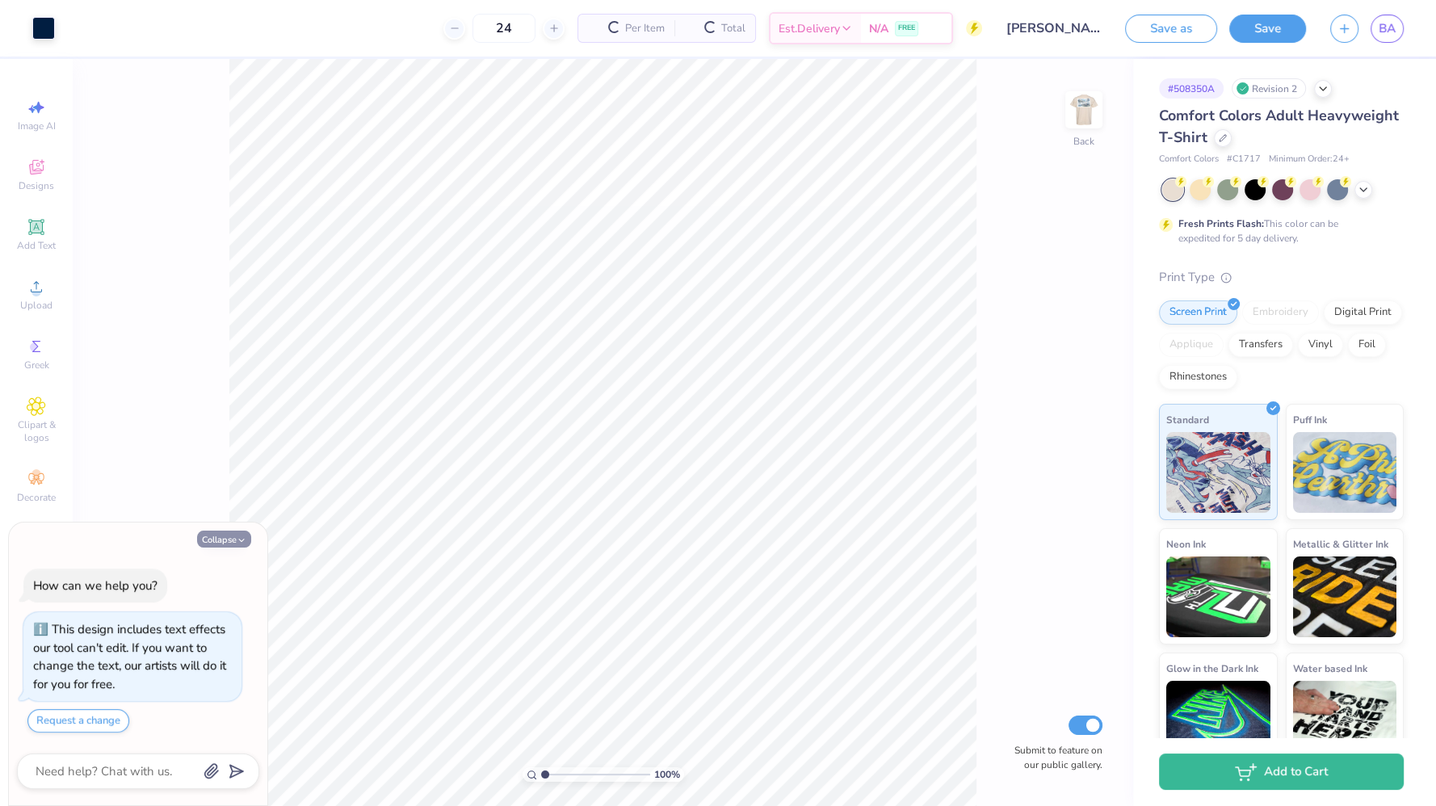
type textarea "x"
